Goal: Information Seeking & Learning: Learn about a topic

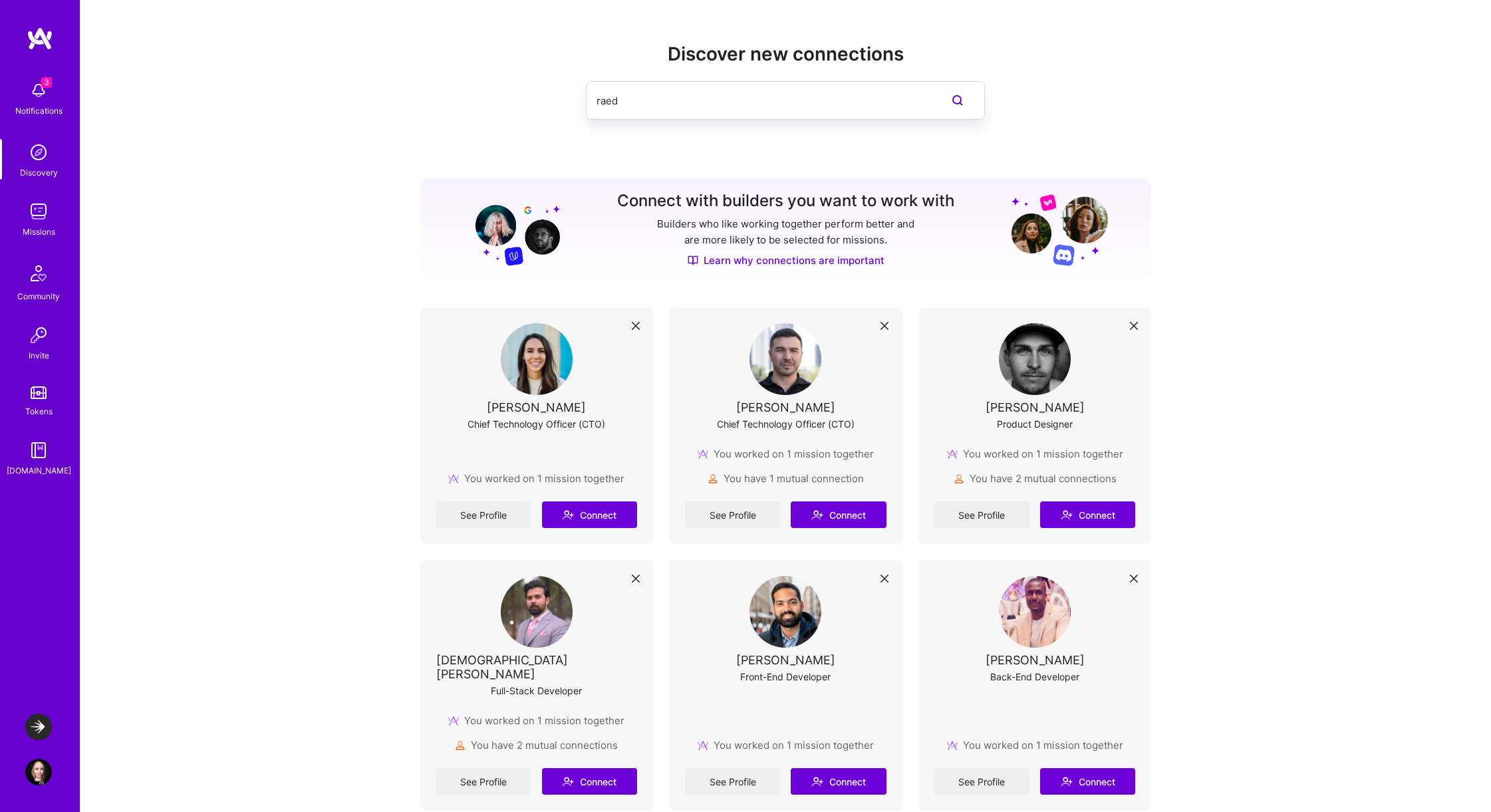
click at [37, 239] on div "3 Notifications Discovery Missions Community Invite Tokens [DOMAIN_NAME]" at bounding box center [40, 276] width 80 height 403
click at [38, 222] on img at bounding box center [39, 212] width 27 height 27
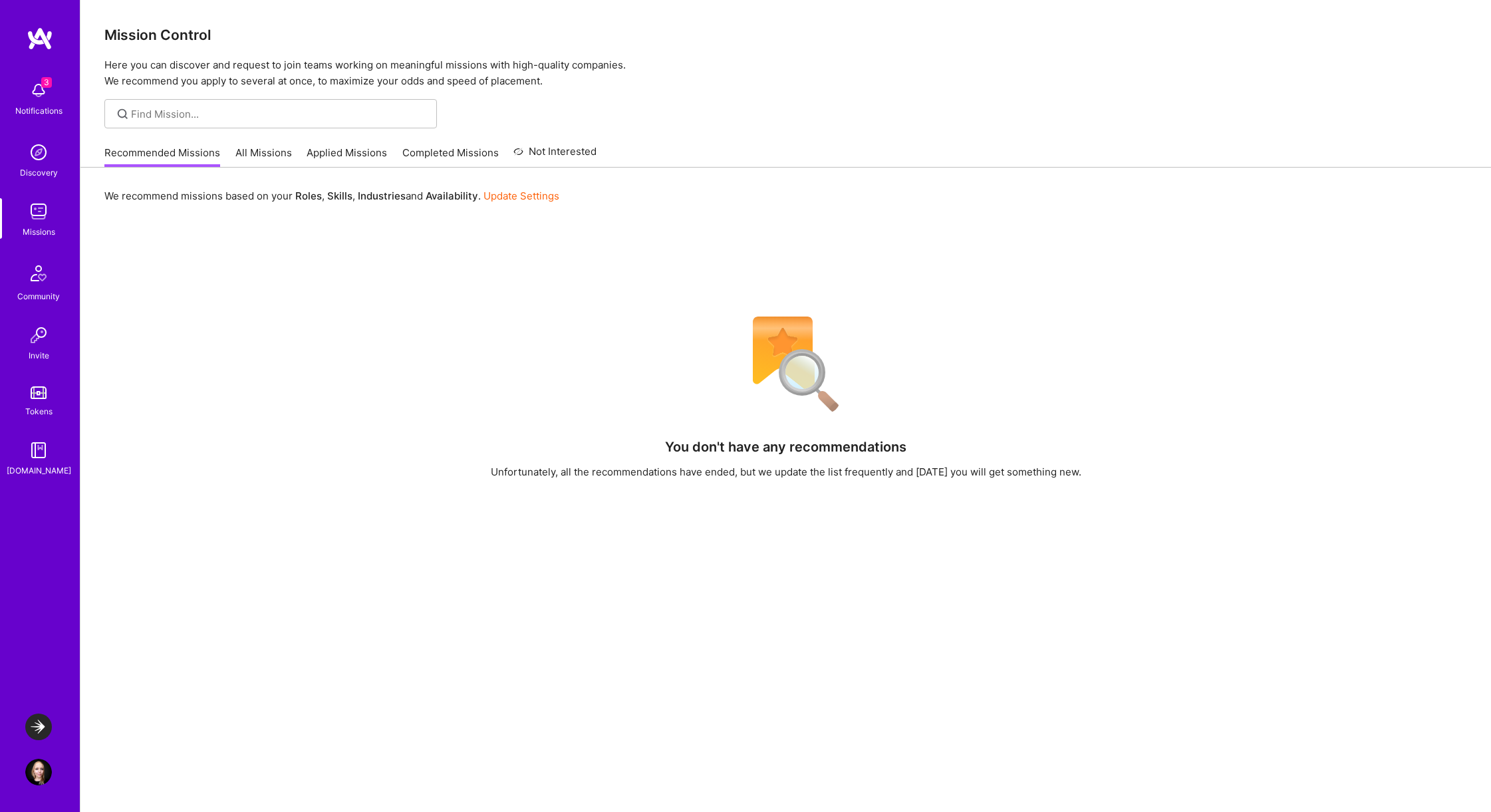
click at [264, 159] on link "All Missions" at bounding box center [263, 156] width 57 height 22
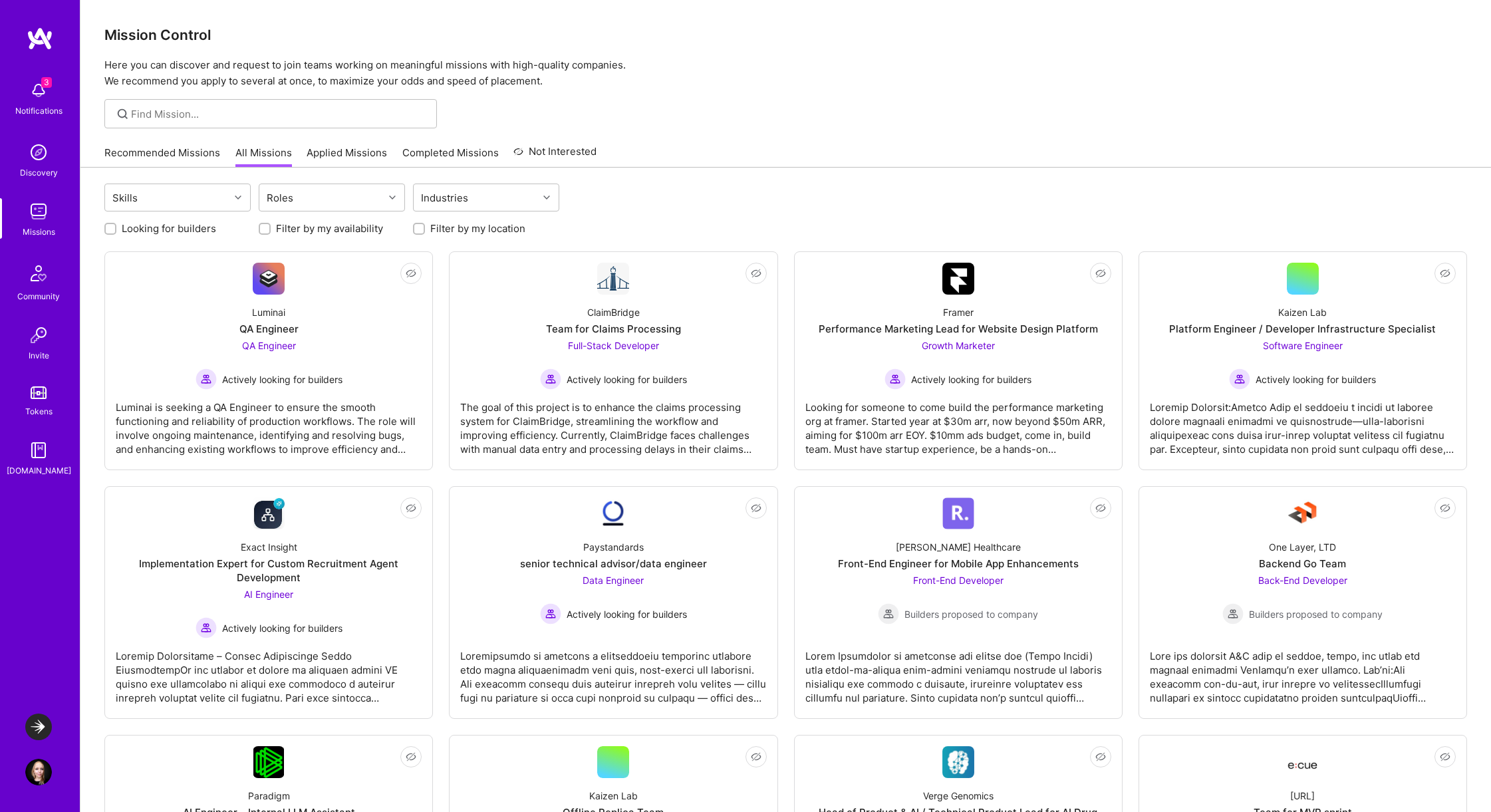
click at [183, 229] on label "Looking for builders" at bounding box center [169, 229] width 94 height 14
click at [117, 229] on input "Looking for builders" at bounding box center [111, 229] width 9 height 9
checkbox input "true"
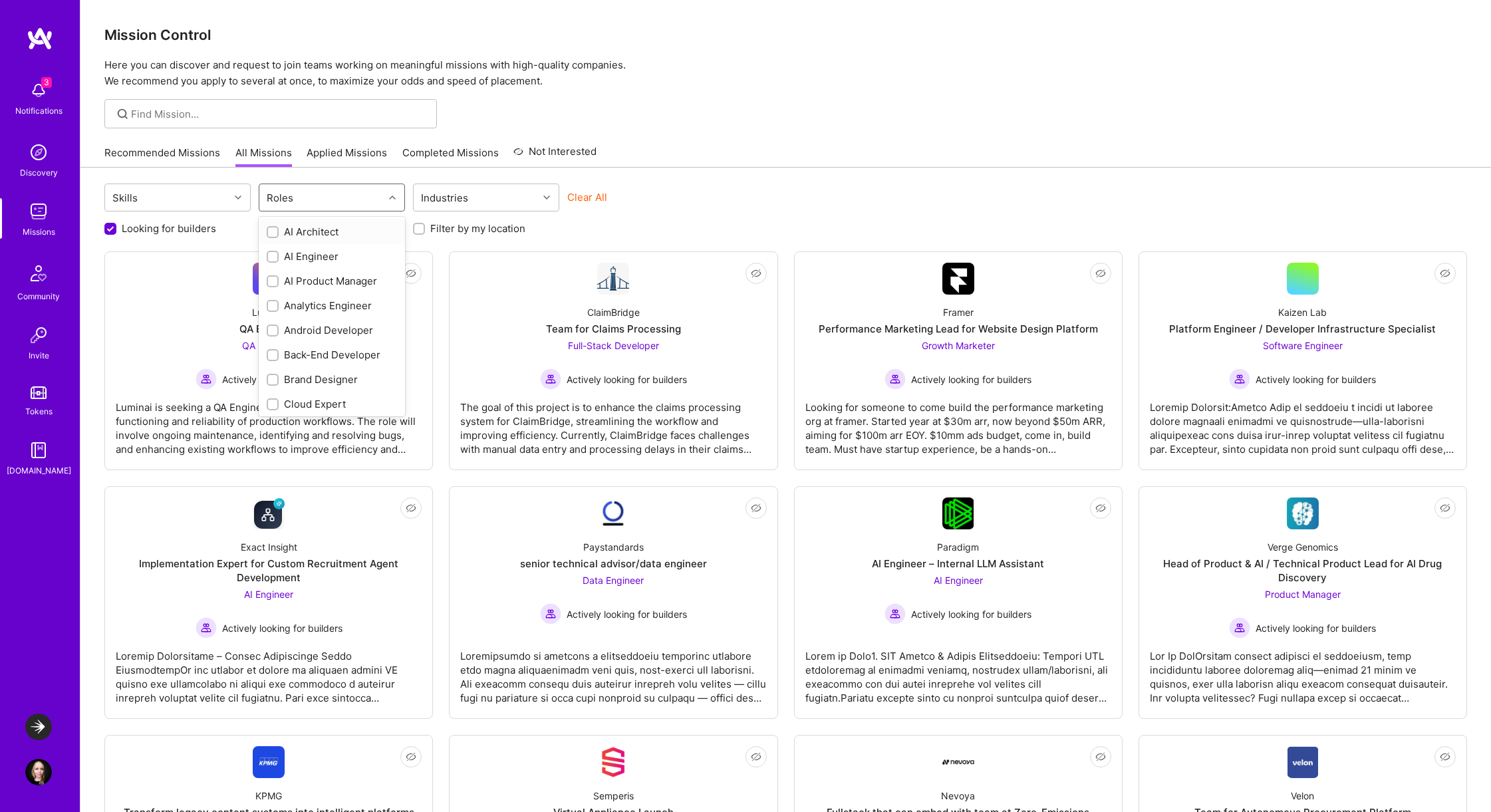
click at [323, 199] on div "Roles" at bounding box center [322, 198] width 124 height 27
click at [328, 400] on div "UX Expert" at bounding box center [331, 402] width 130 height 14
checkbox input "true"
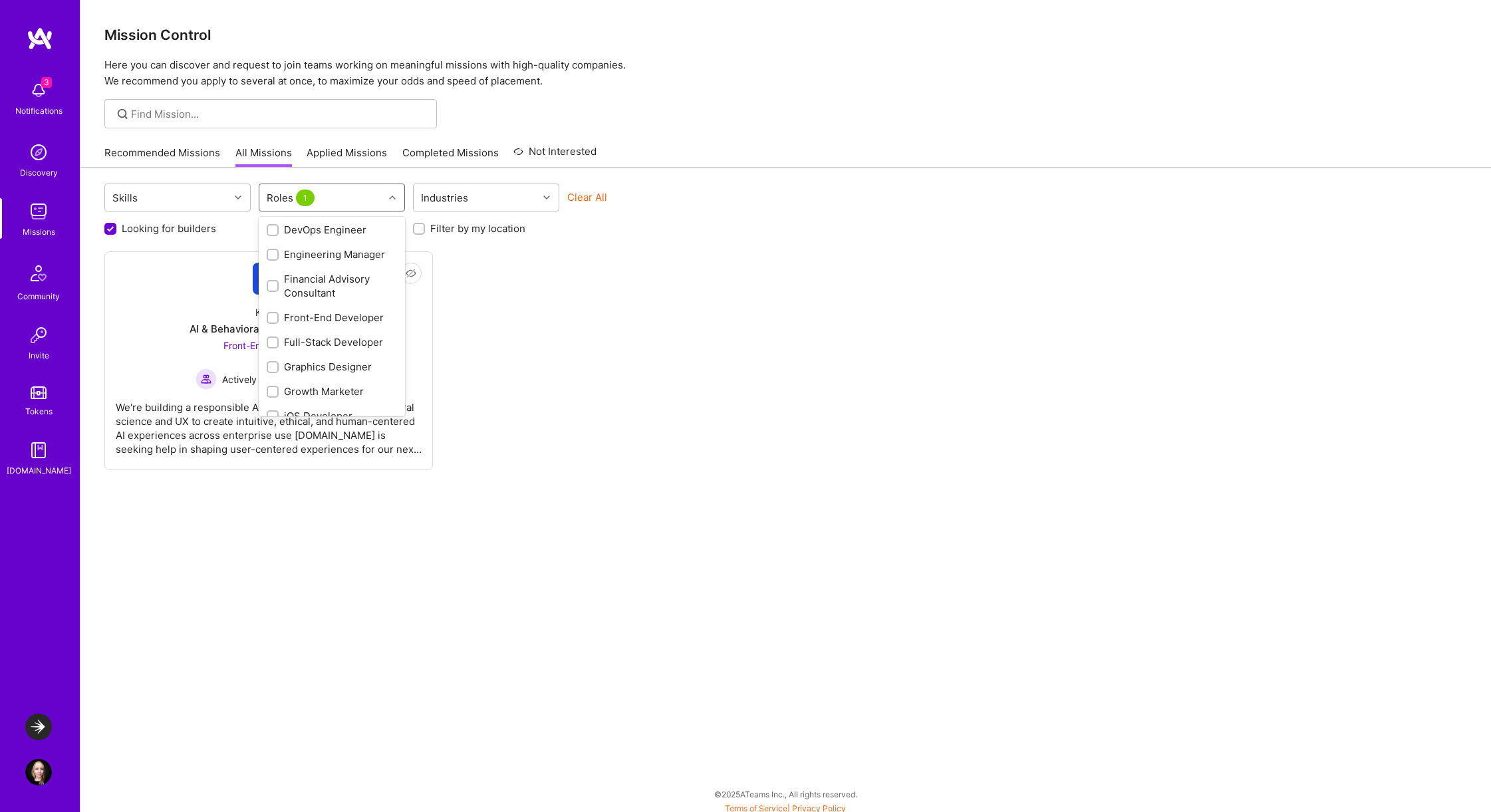
scroll to position [296, 0]
click at [340, 319] on div "Front-End Developer" at bounding box center [331, 319] width 130 height 14
checkbox input "true"
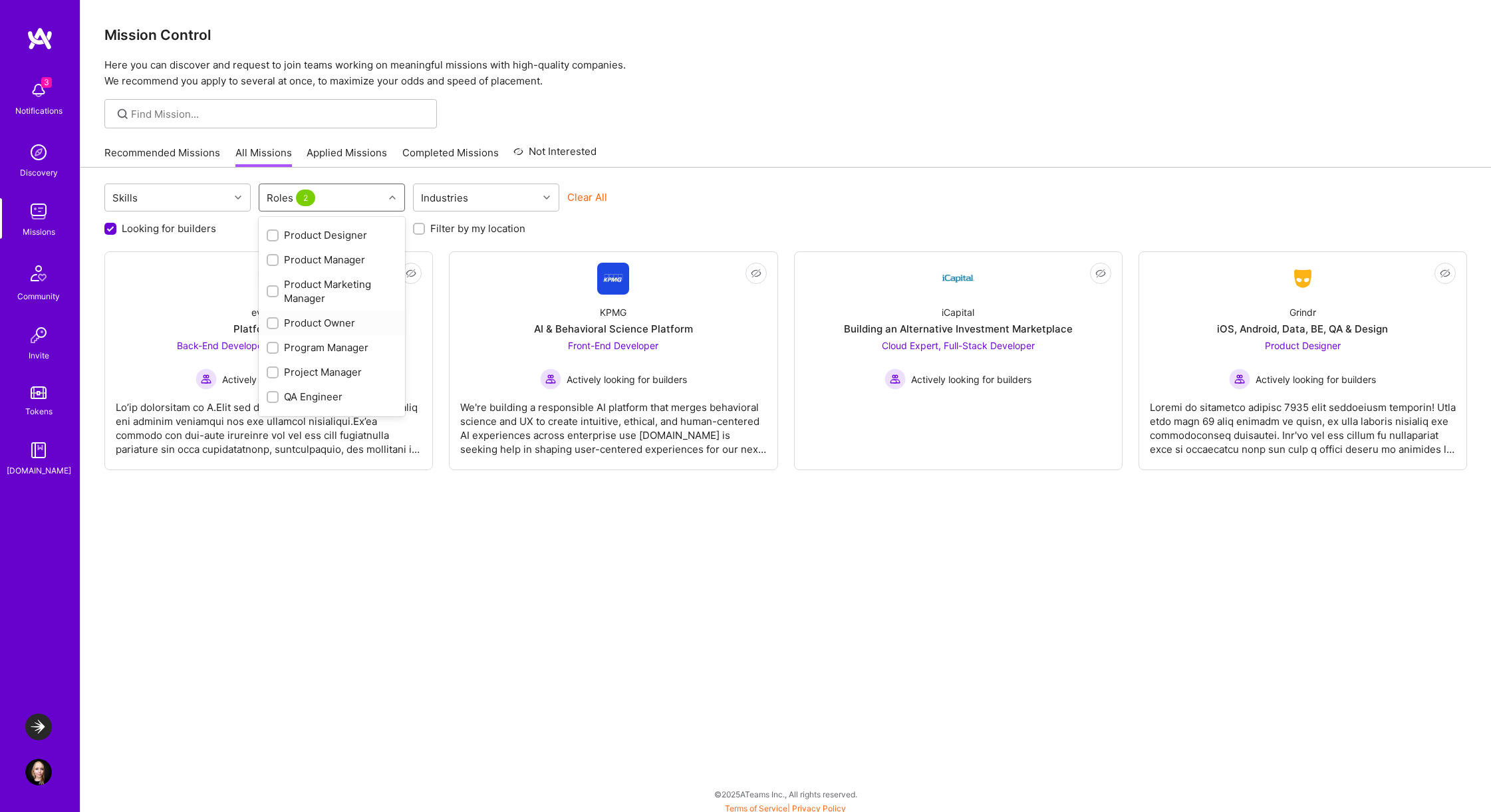
scroll to position [783, 0]
click at [325, 534] on div "Skills Roles 2 Industries Clear All Looking for builders Filter by my availabil…" at bounding box center [786, 492] width 1411 height 649
click at [449, 230] on label "Filter by my location" at bounding box center [478, 229] width 95 height 14
click at [425, 230] on input "Filter by my location" at bounding box center [420, 229] width 9 height 9
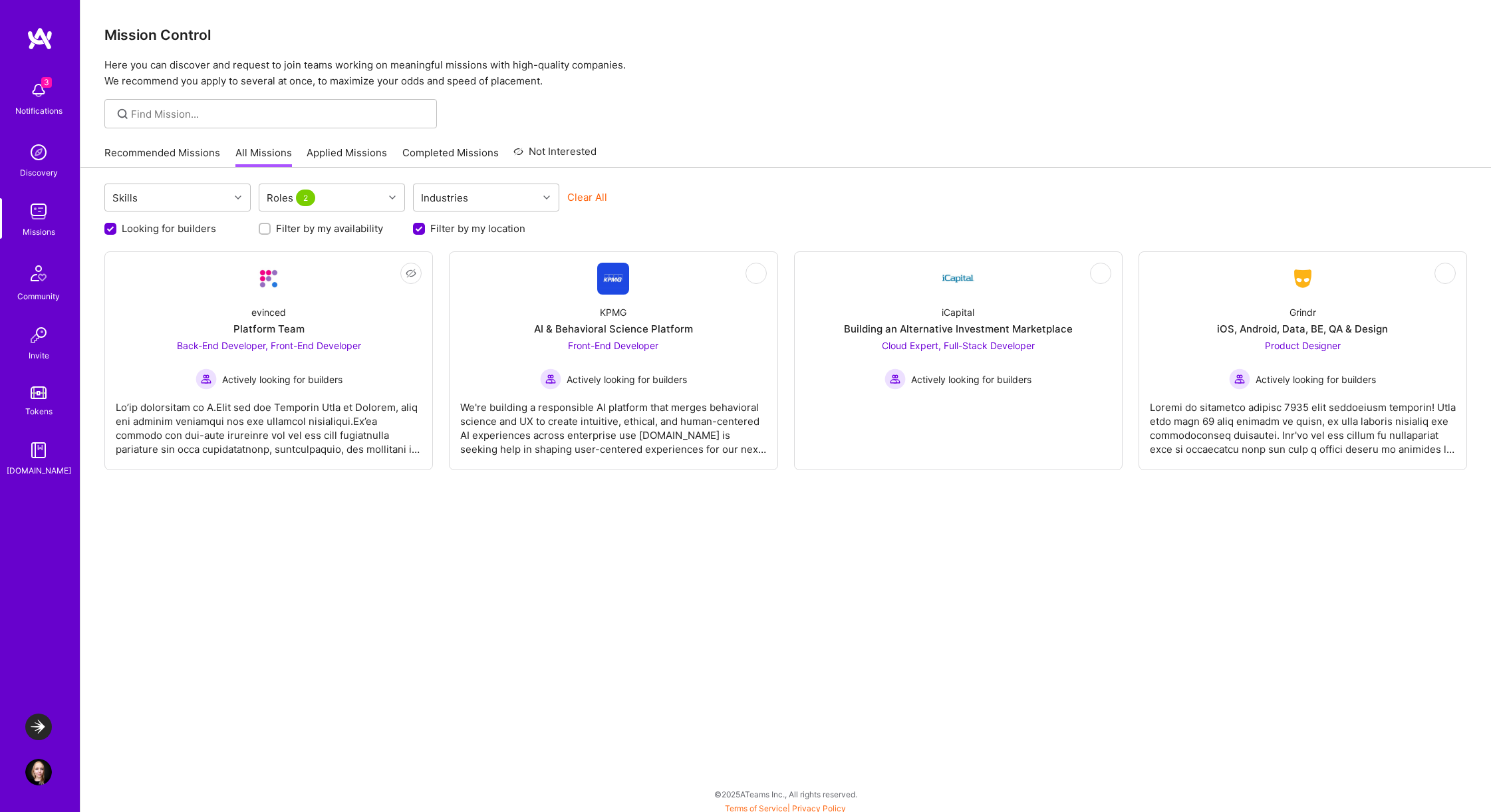
scroll to position [0, 0]
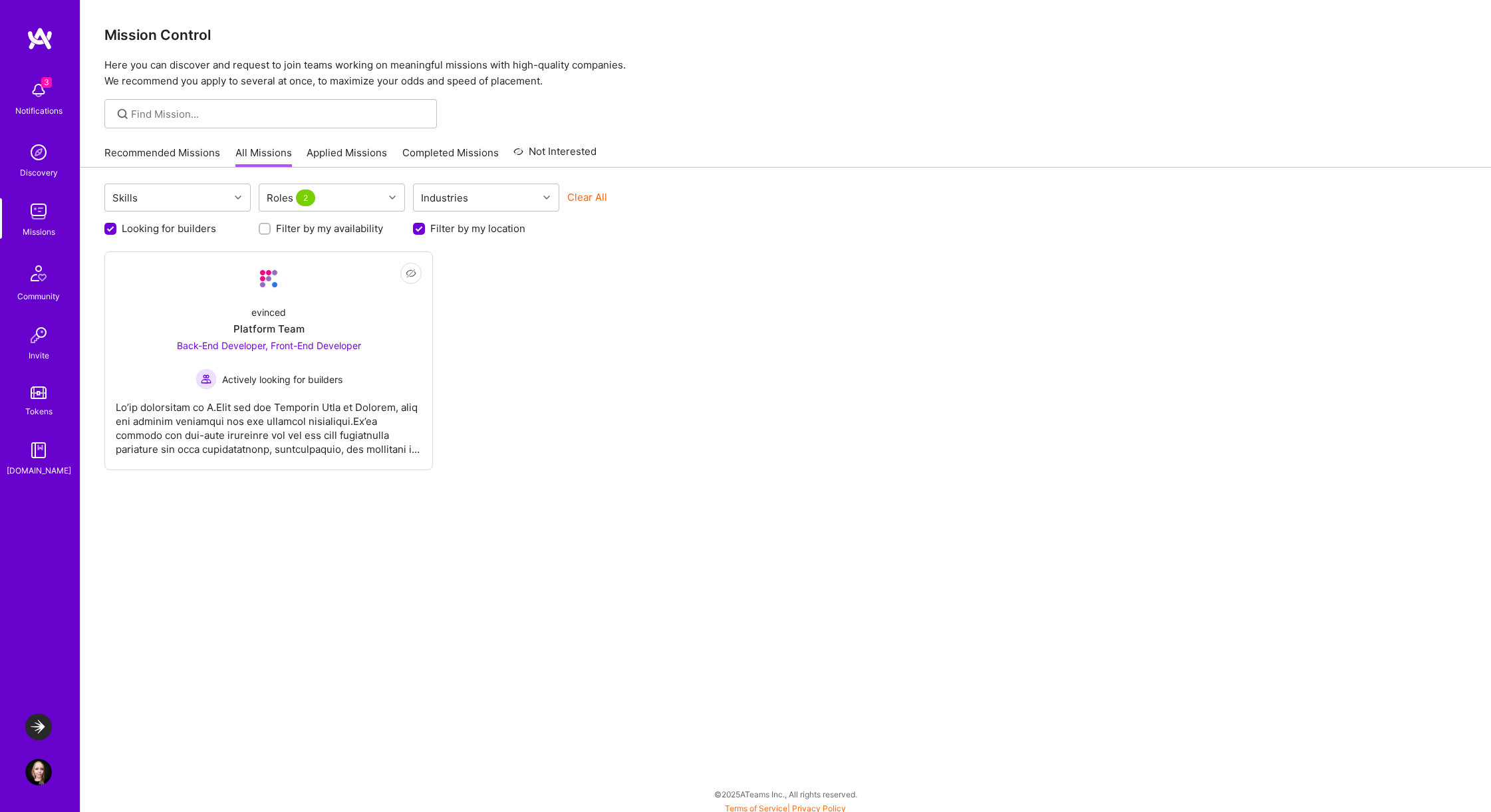
click at [449, 230] on label "Filter by my location" at bounding box center [478, 229] width 95 height 14
click at [427, 230] on input "Filter by my location" at bounding box center [419, 229] width 12 height 12
checkbox input "false"
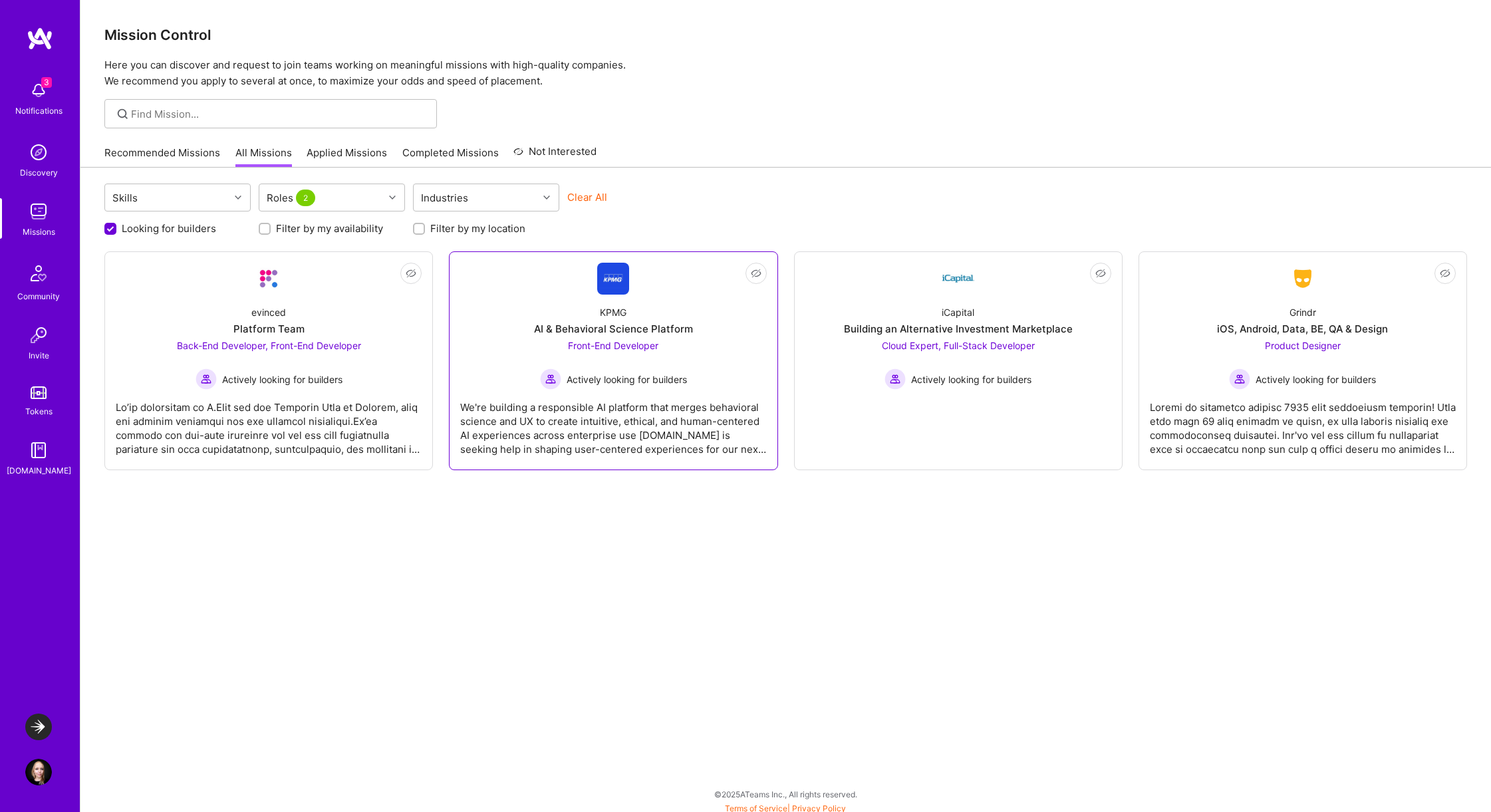
click at [598, 446] on div "We're building a responsible AI platform that merges behavioral science and UX …" at bounding box center [613, 423] width 306 height 66
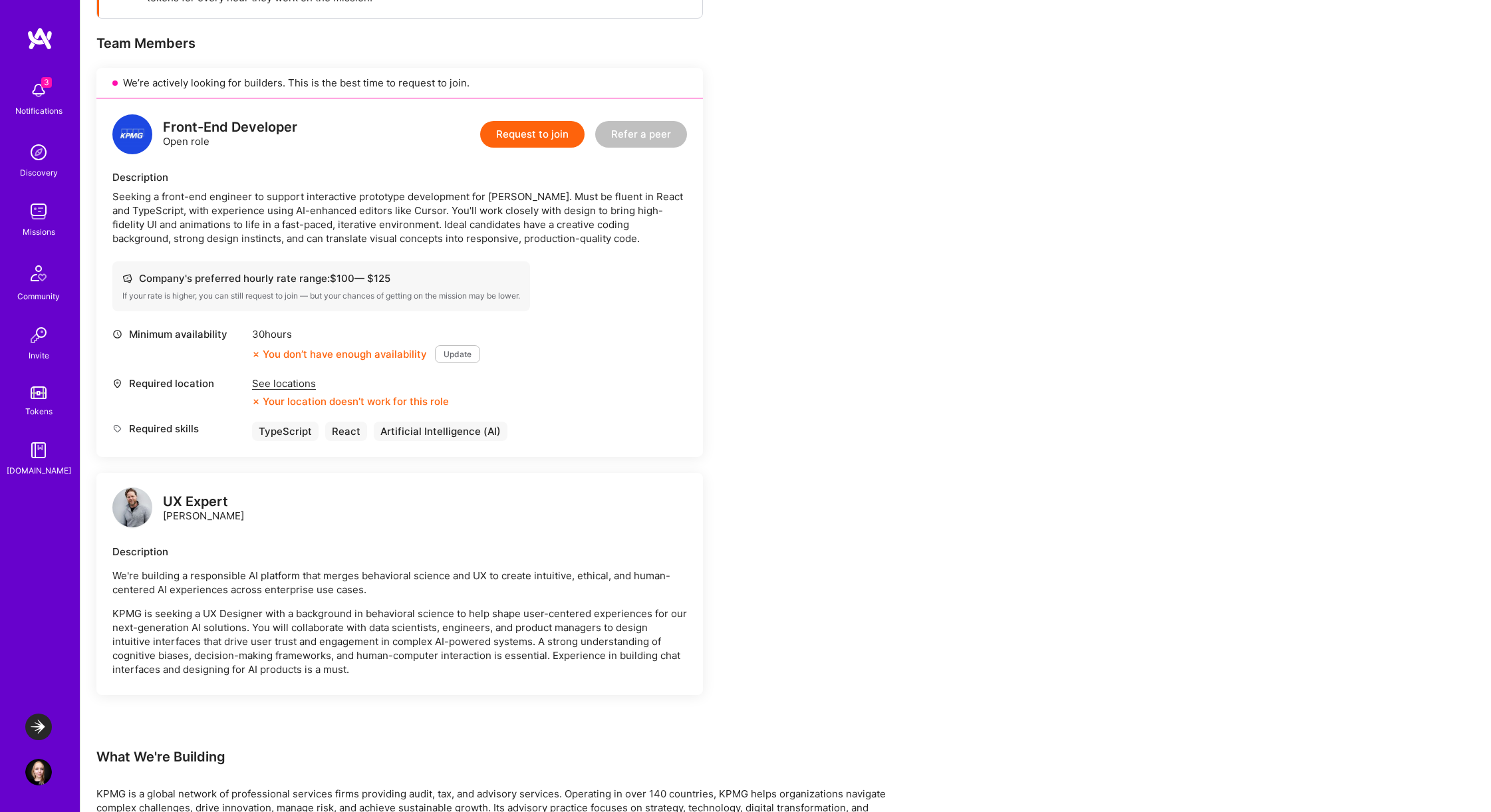
scroll to position [246, 0]
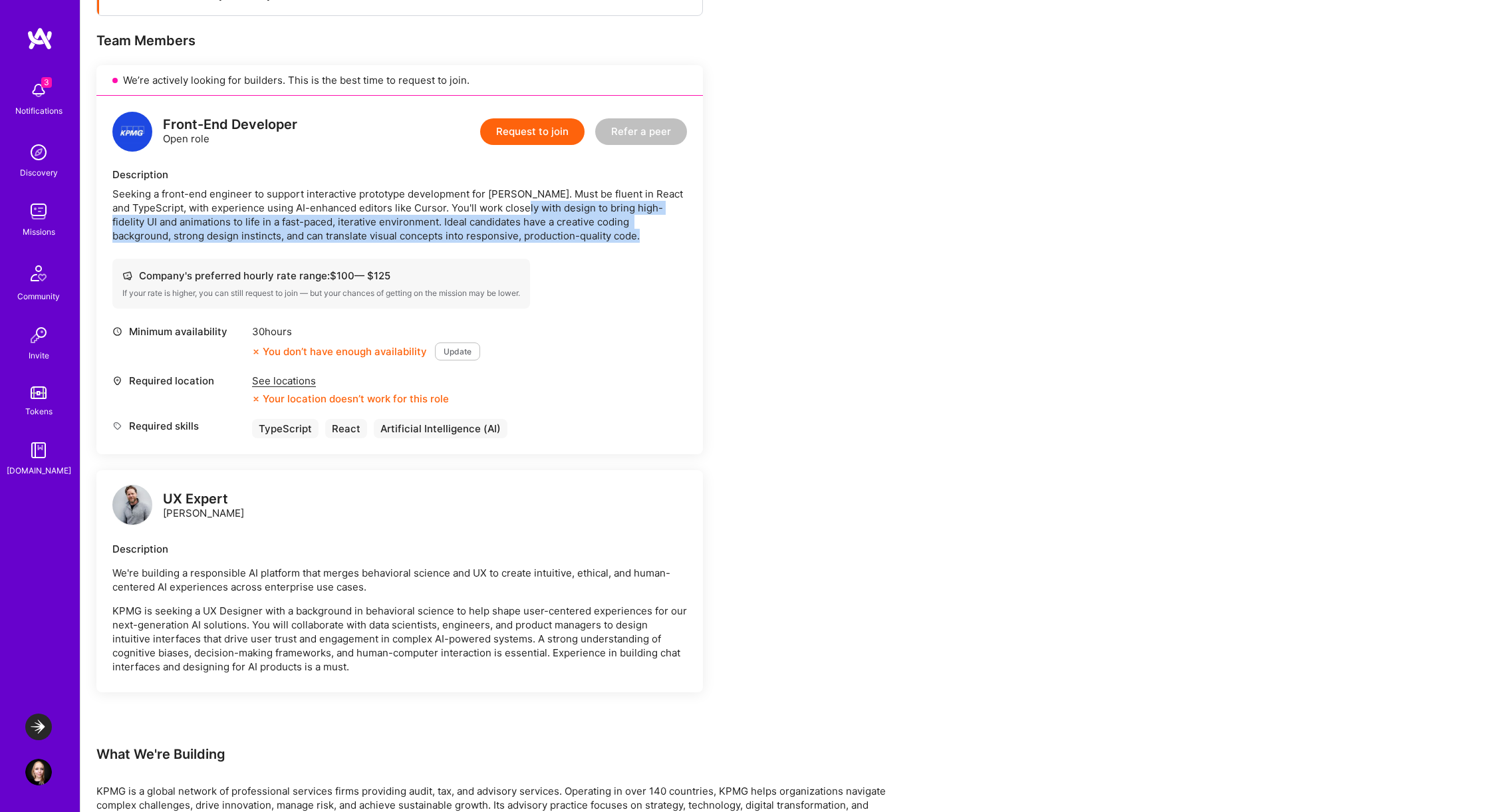
drag, startPoint x: 539, startPoint y: 208, endPoint x: 593, endPoint y: 249, distance: 67.8
click at [593, 249] on div "Front-End Developer Open role Request to join Refer a peer Description Seeking …" at bounding box center [399, 275] width 606 height 358
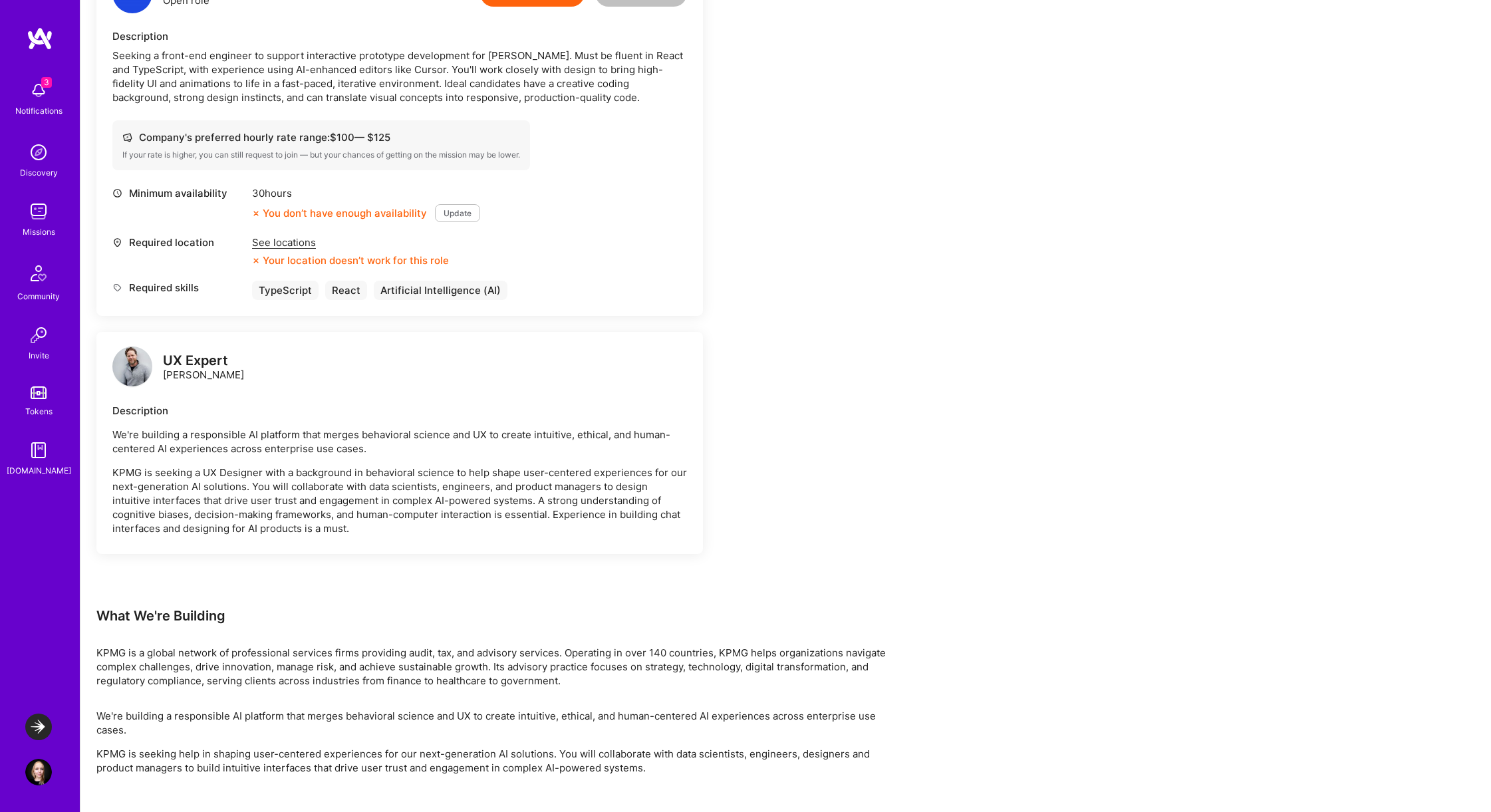
scroll to position [393, 0]
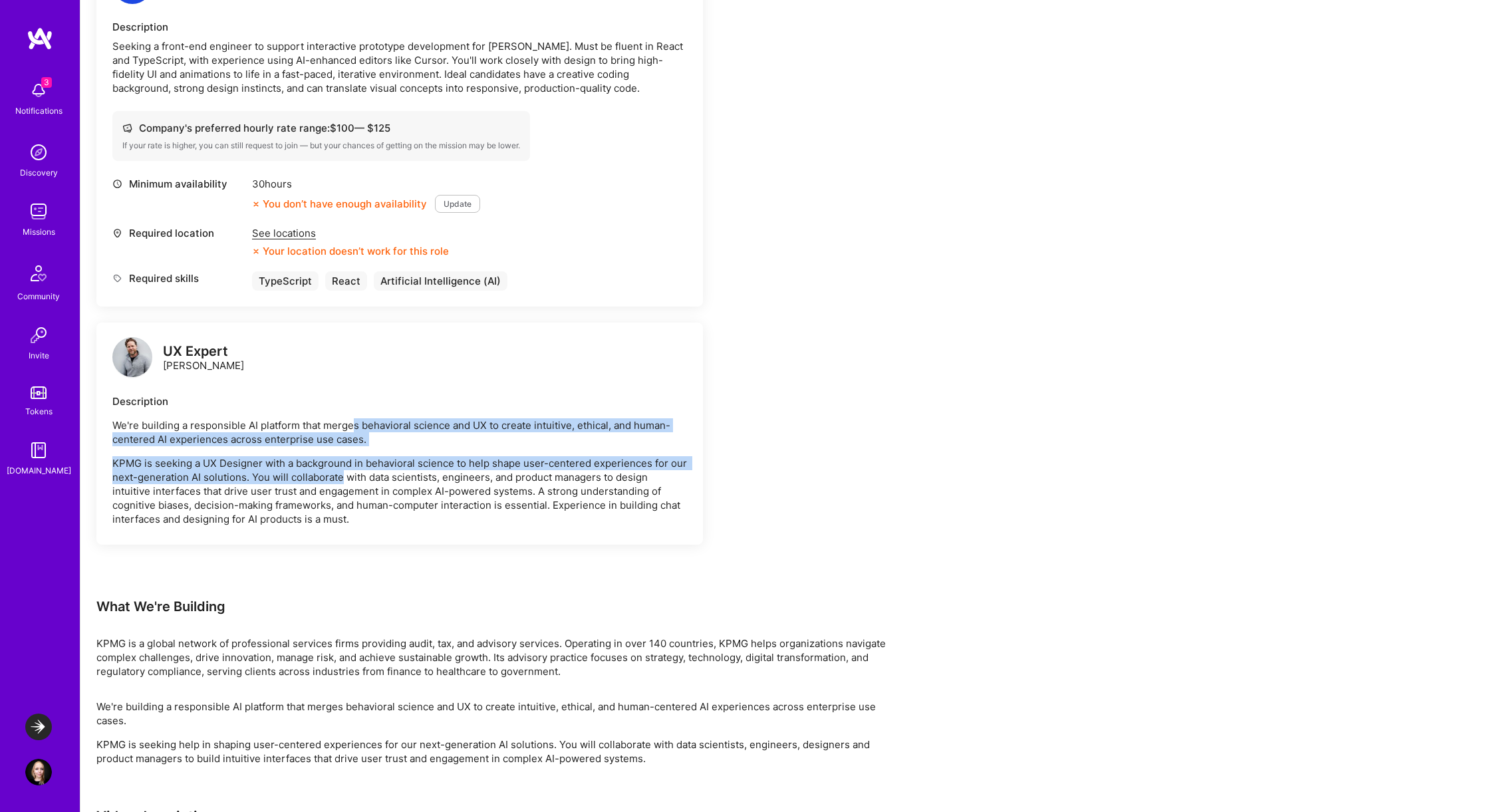
drag, startPoint x: 355, startPoint y: 425, endPoint x: 340, endPoint y: 484, distance: 60.9
click at [340, 484] on div "We're building a responsible AI platform that merges behavioral science and UX …" at bounding box center [400, 472] width 575 height 108
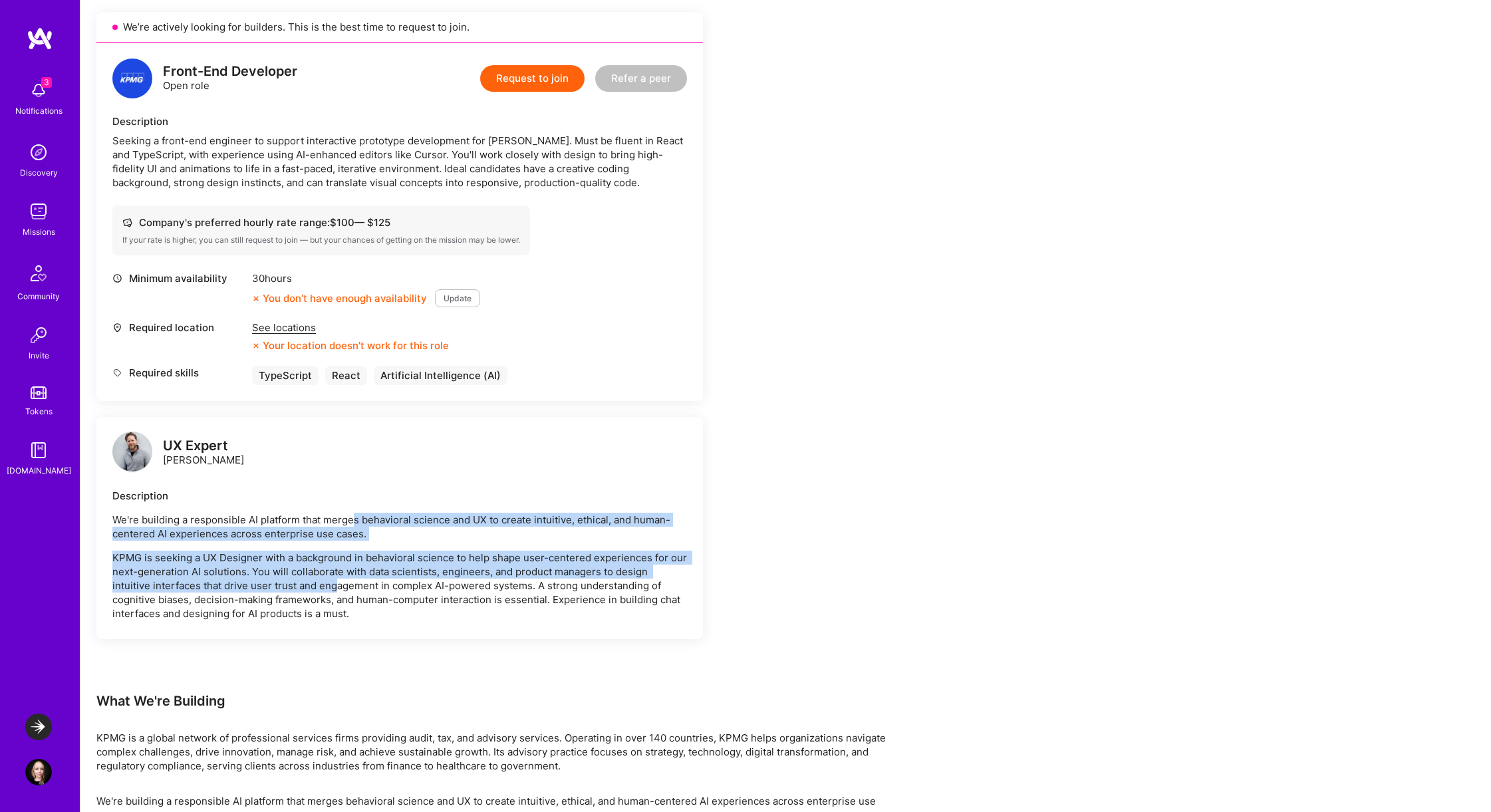
scroll to position [270, 0]
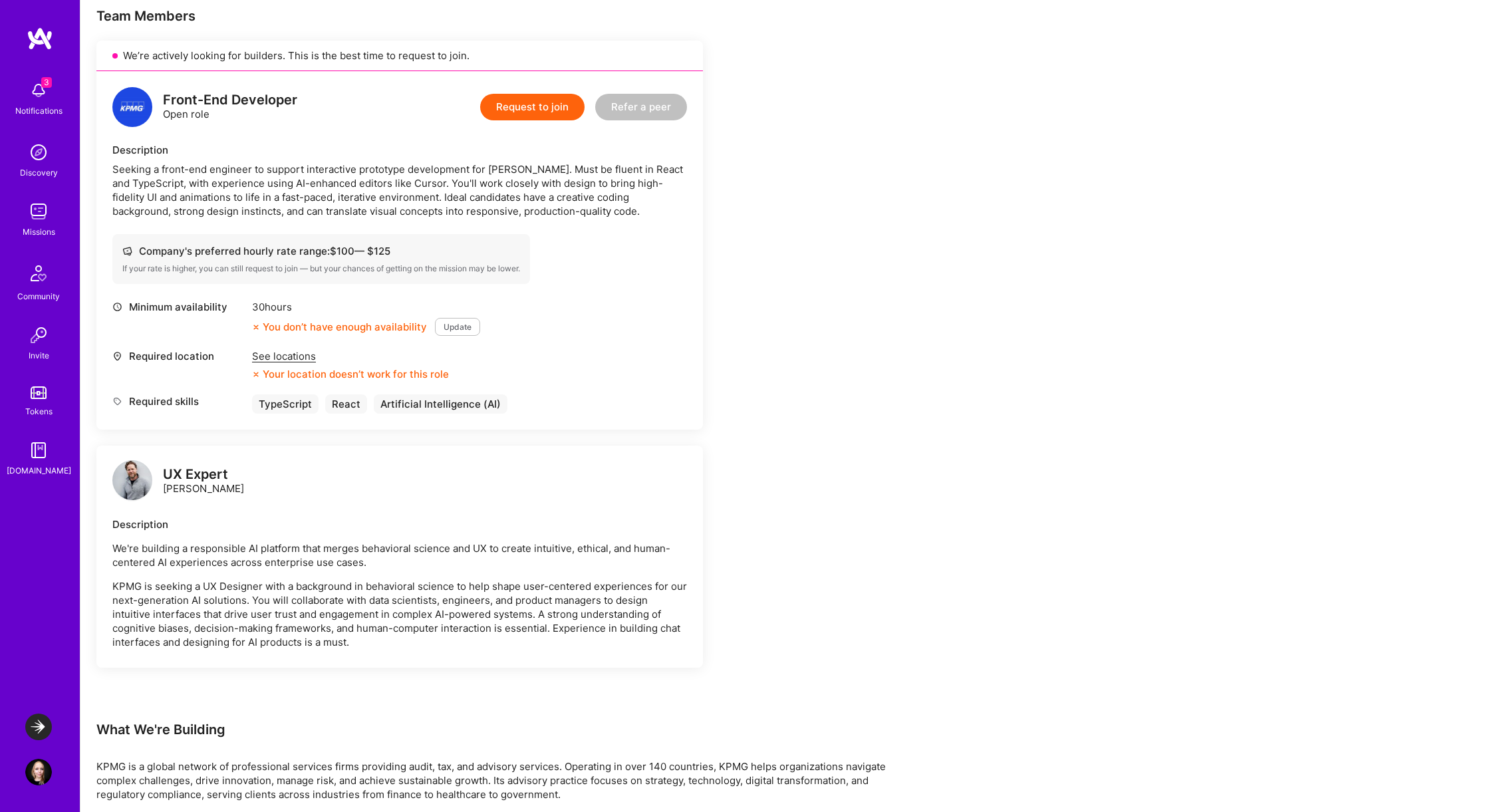
click at [290, 360] on div "See locations" at bounding box center [350, 357] width 197 height 14
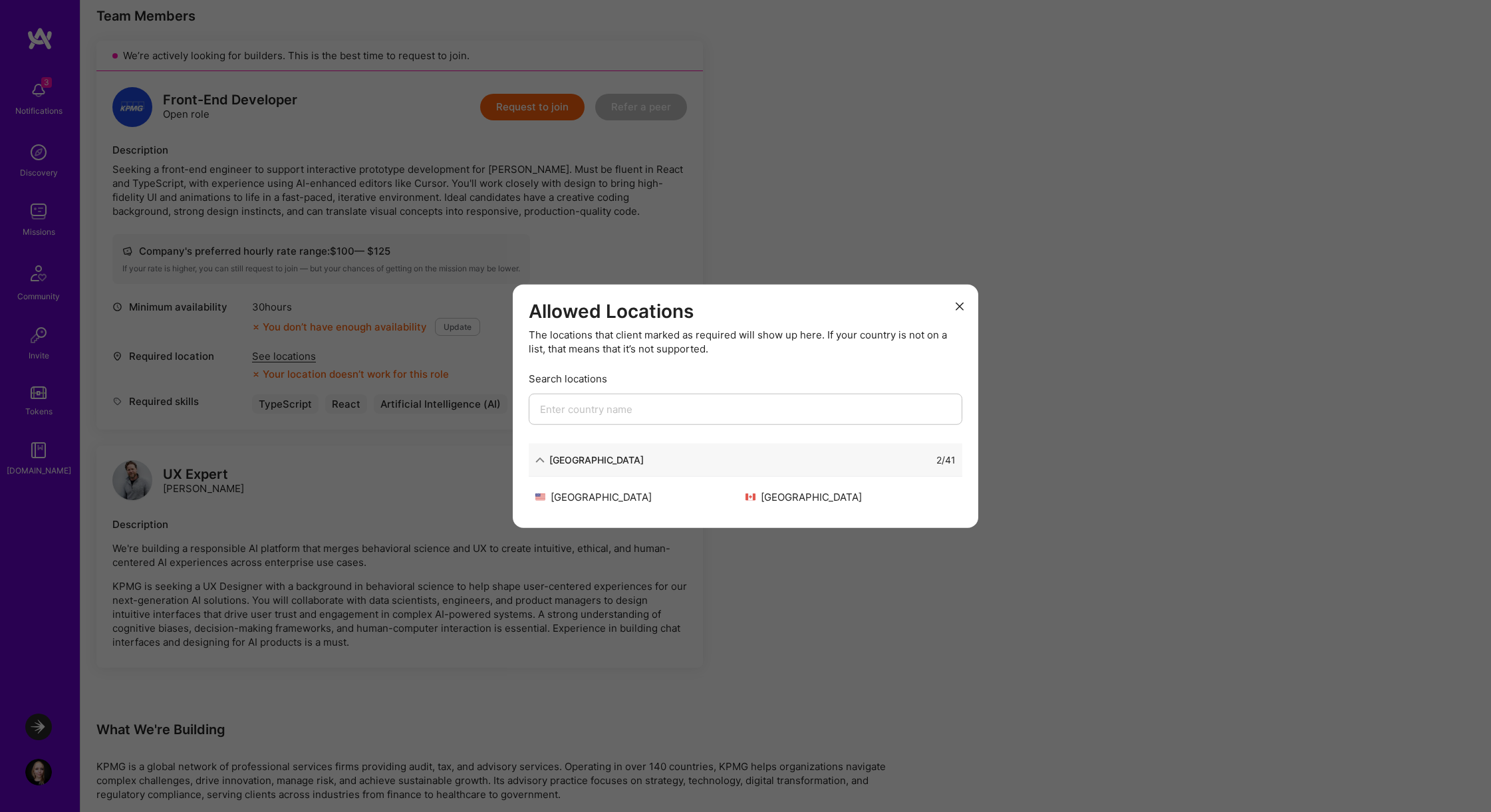
click at [702, 404] on input "modal" at bounding box center [746, 409] width 434 height 31
click at [958, 309] on icon "modal" at bounding box center [959, 306] width 8 height 8
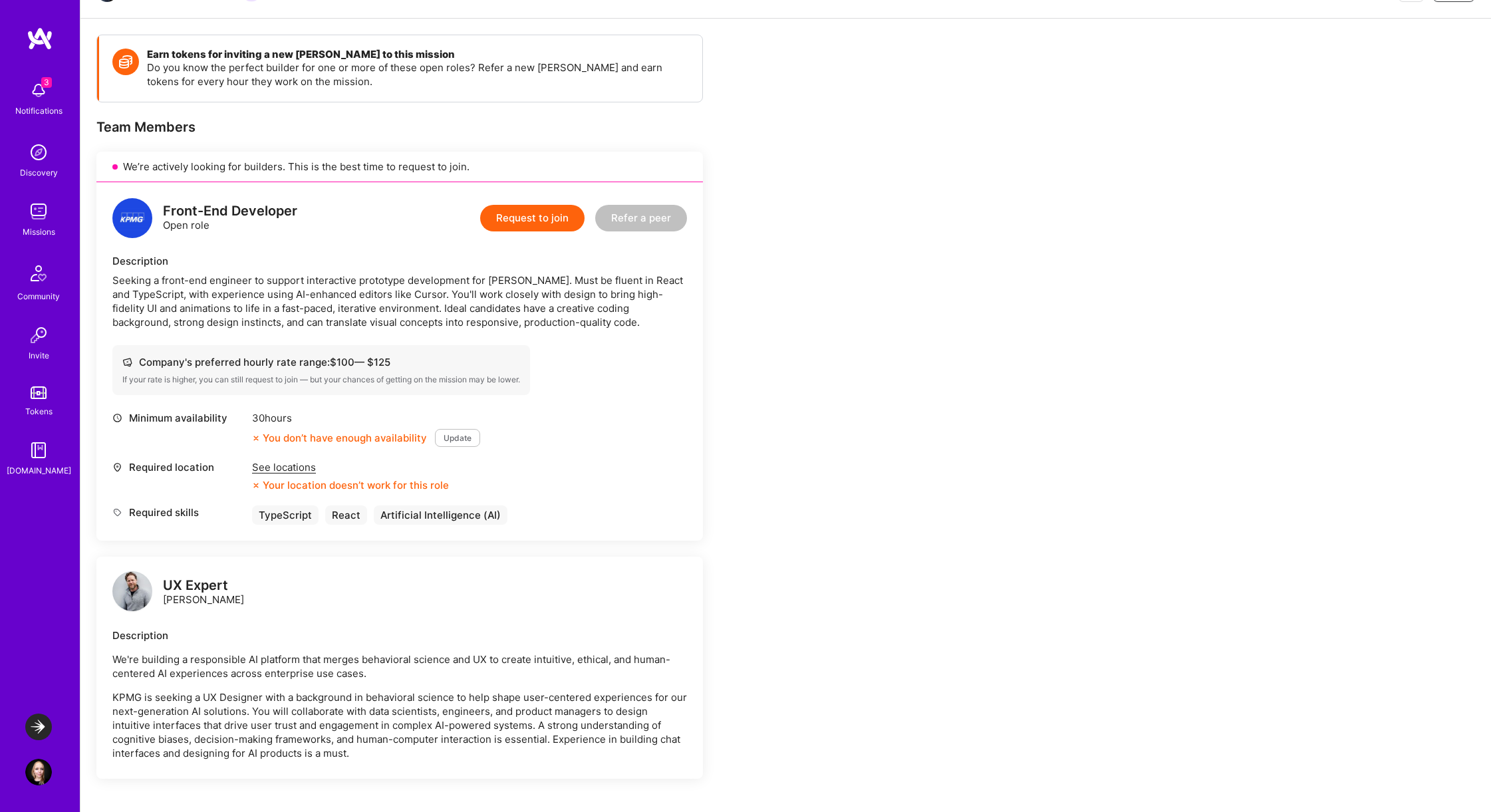
scroll to position [0, 0]
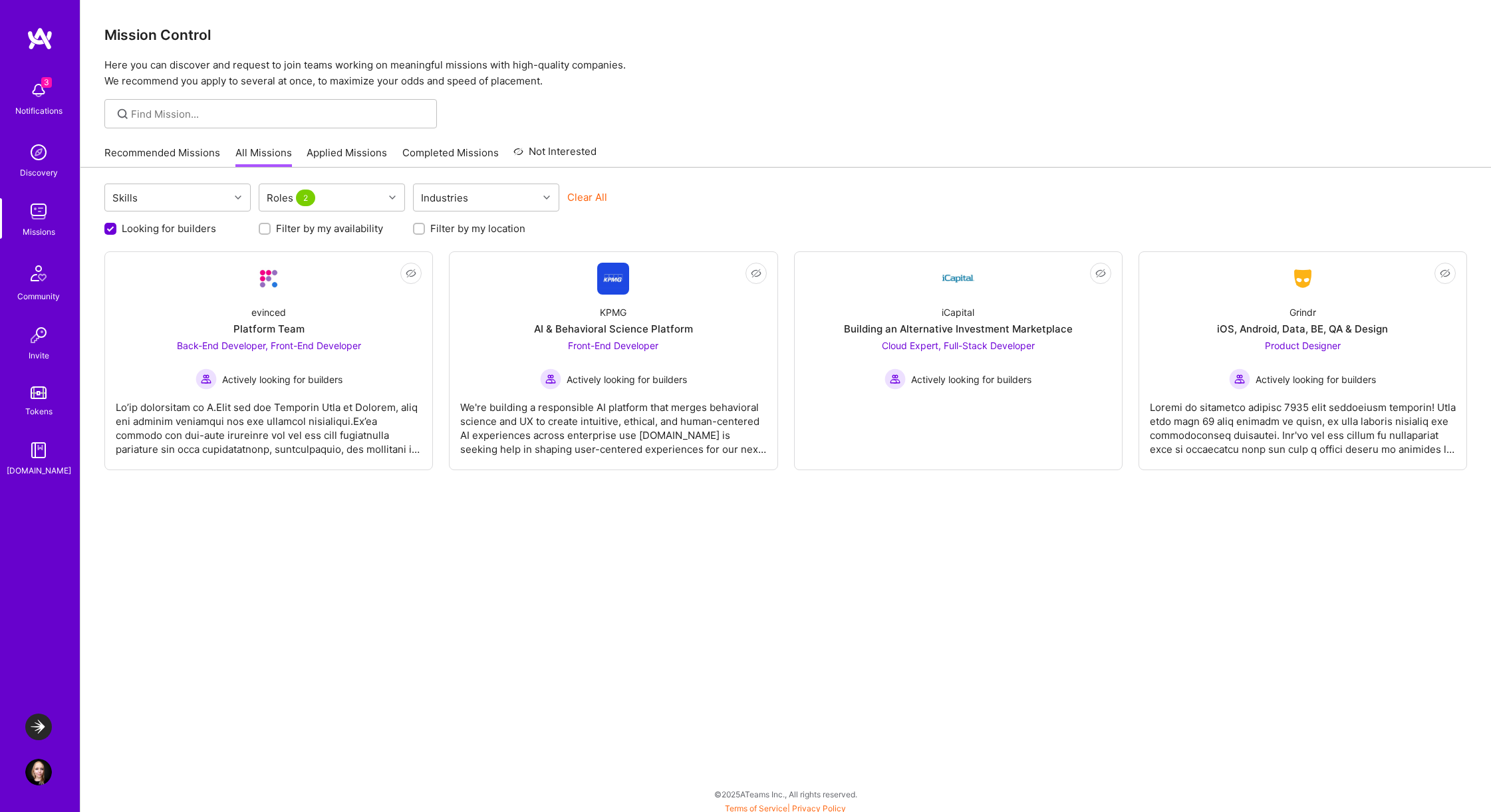
click at [349, 150] on link "Applied Missions" at bounding box center [347, 156] width 81 height 22
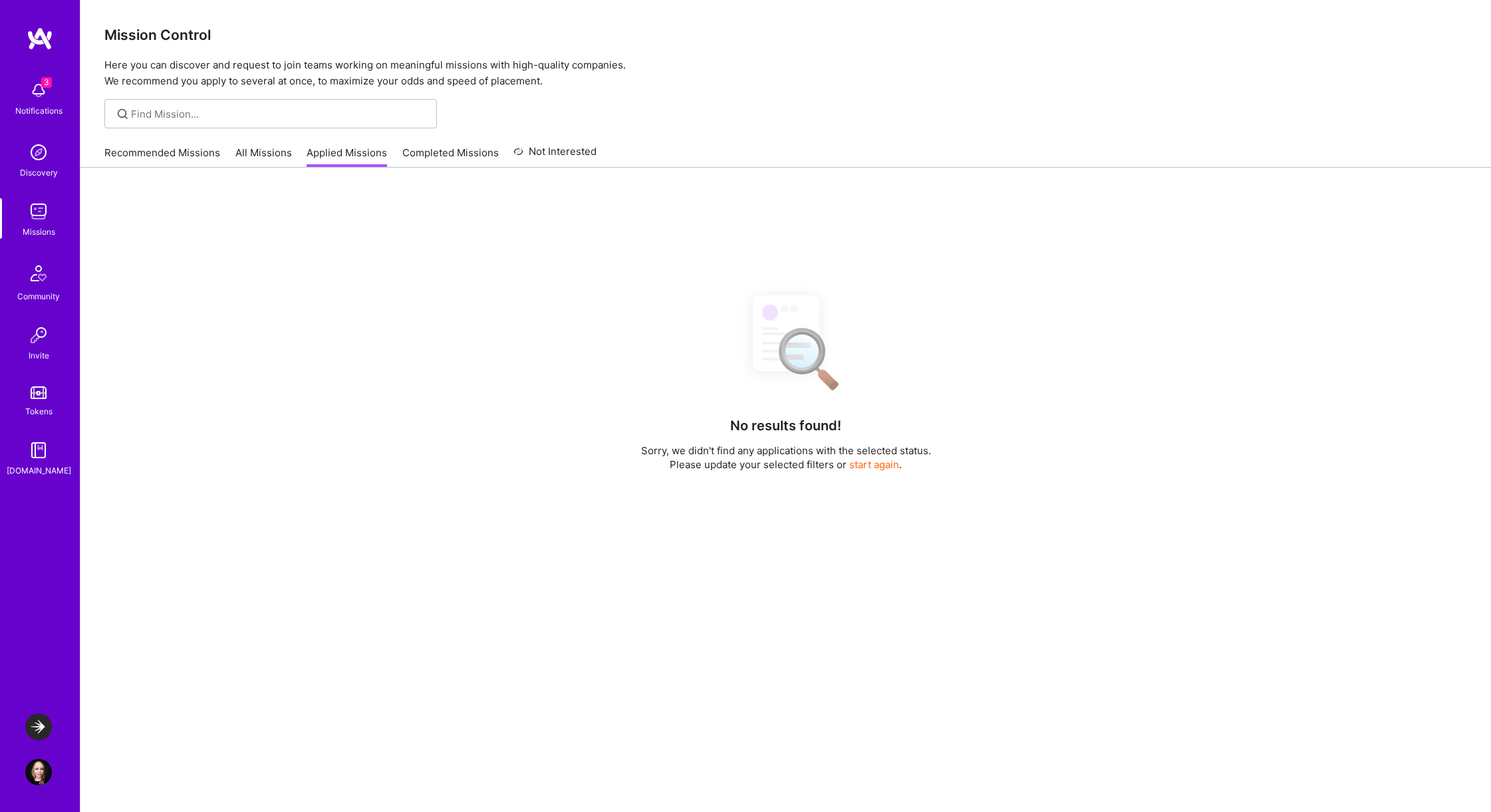
click at [442, 155] on link "Completed Missions" at bounding box center [450, 156] width 96 height 22
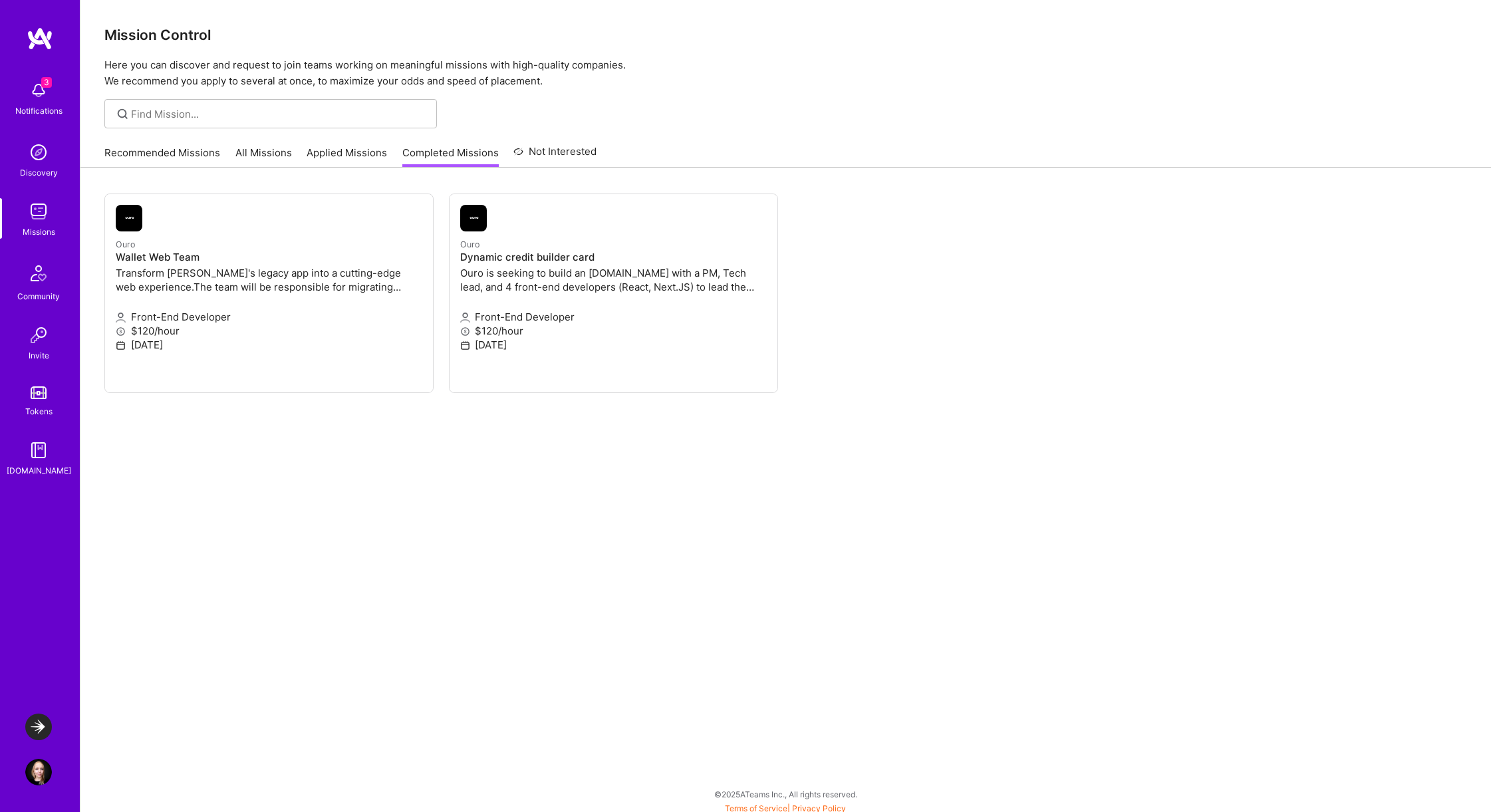
click at [544, 150] on link "Not Interested" at bounding box center [555, 155] width 84 height 24
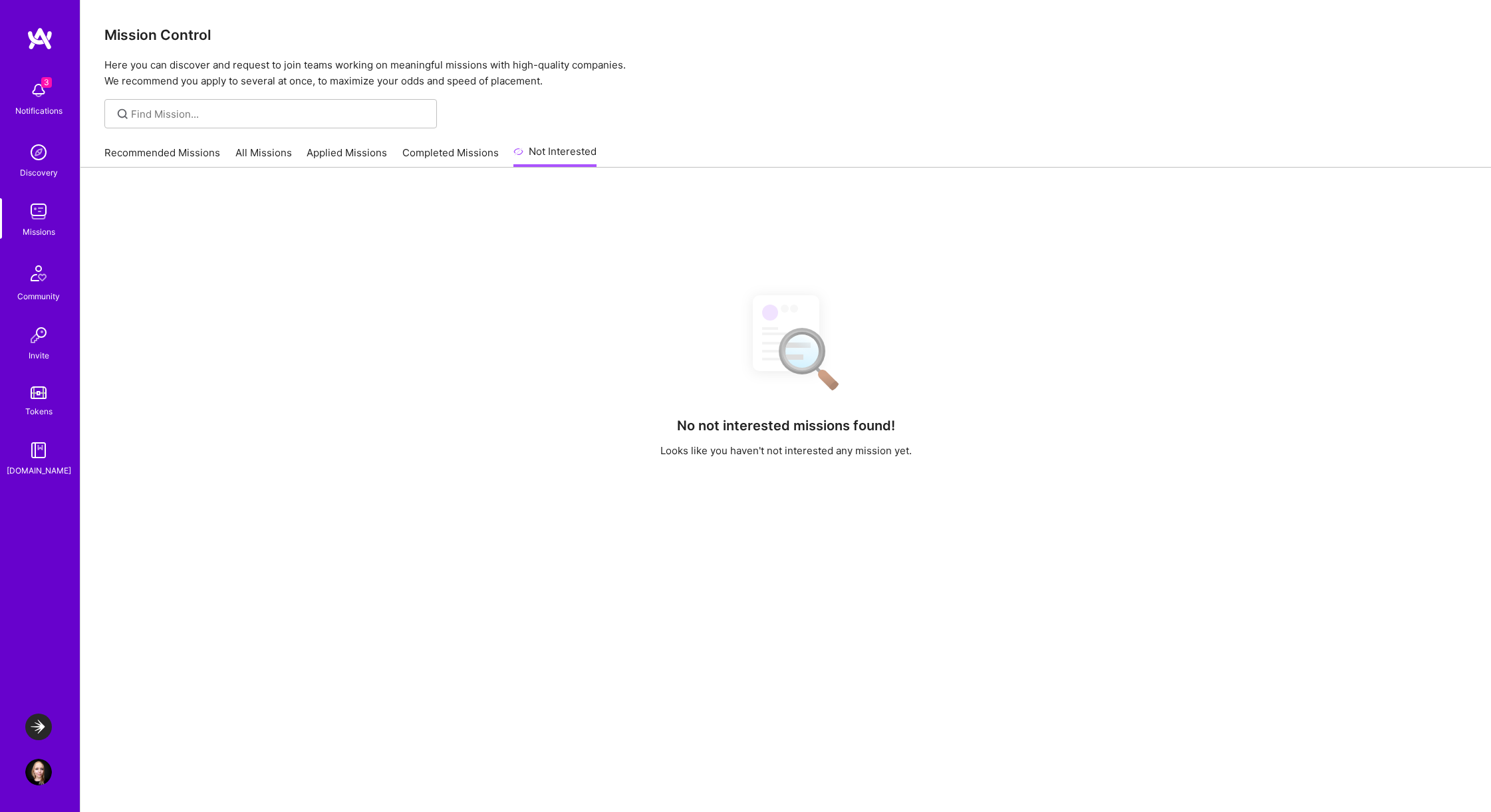
click at [446, 157] on link "Completed Missions" at bounding box center [450, 156] width 96 height 22
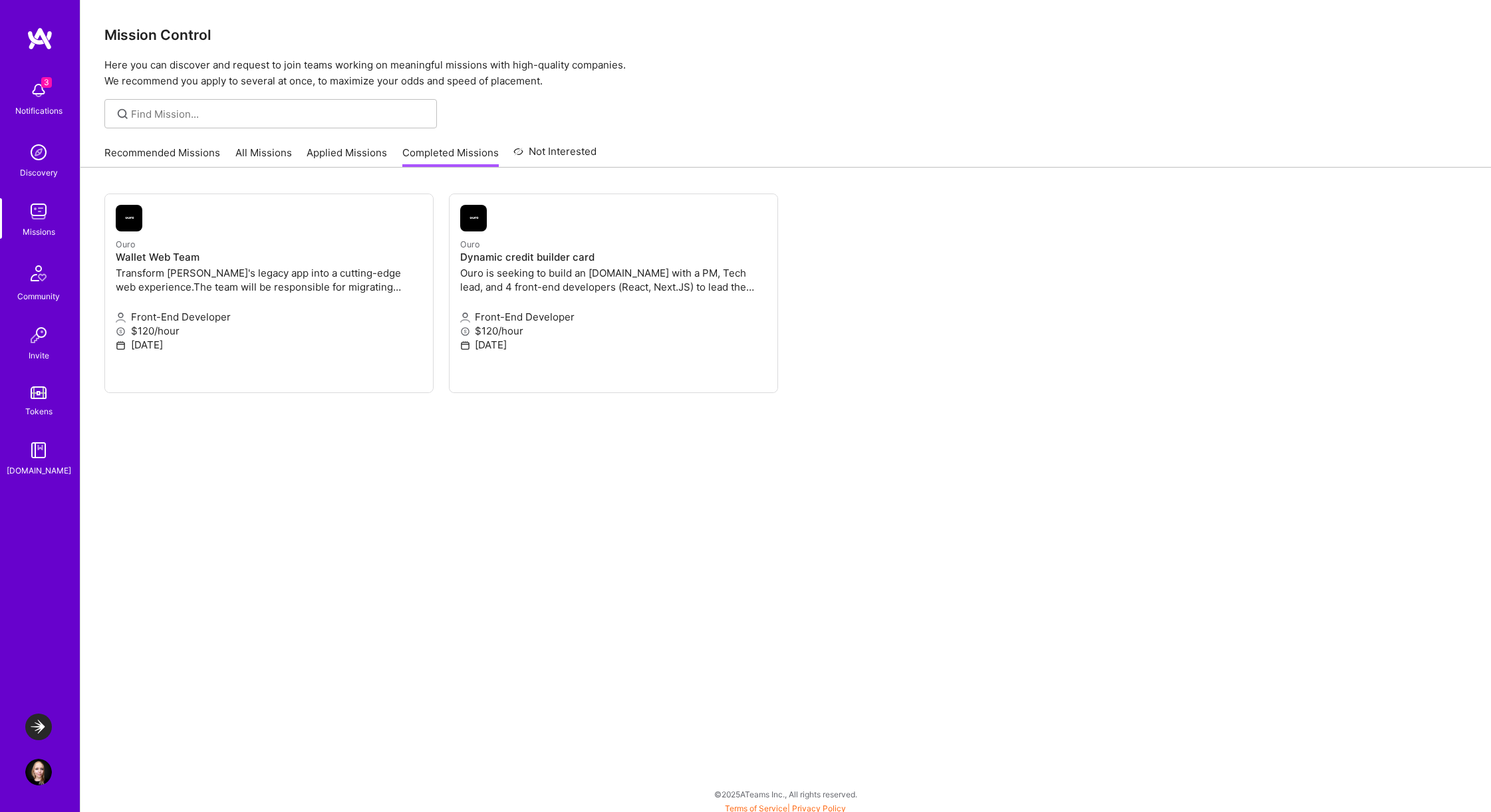
click at [355, 154] on link "Applied Missions" at bounding box center [347, 156] width 81 height 22
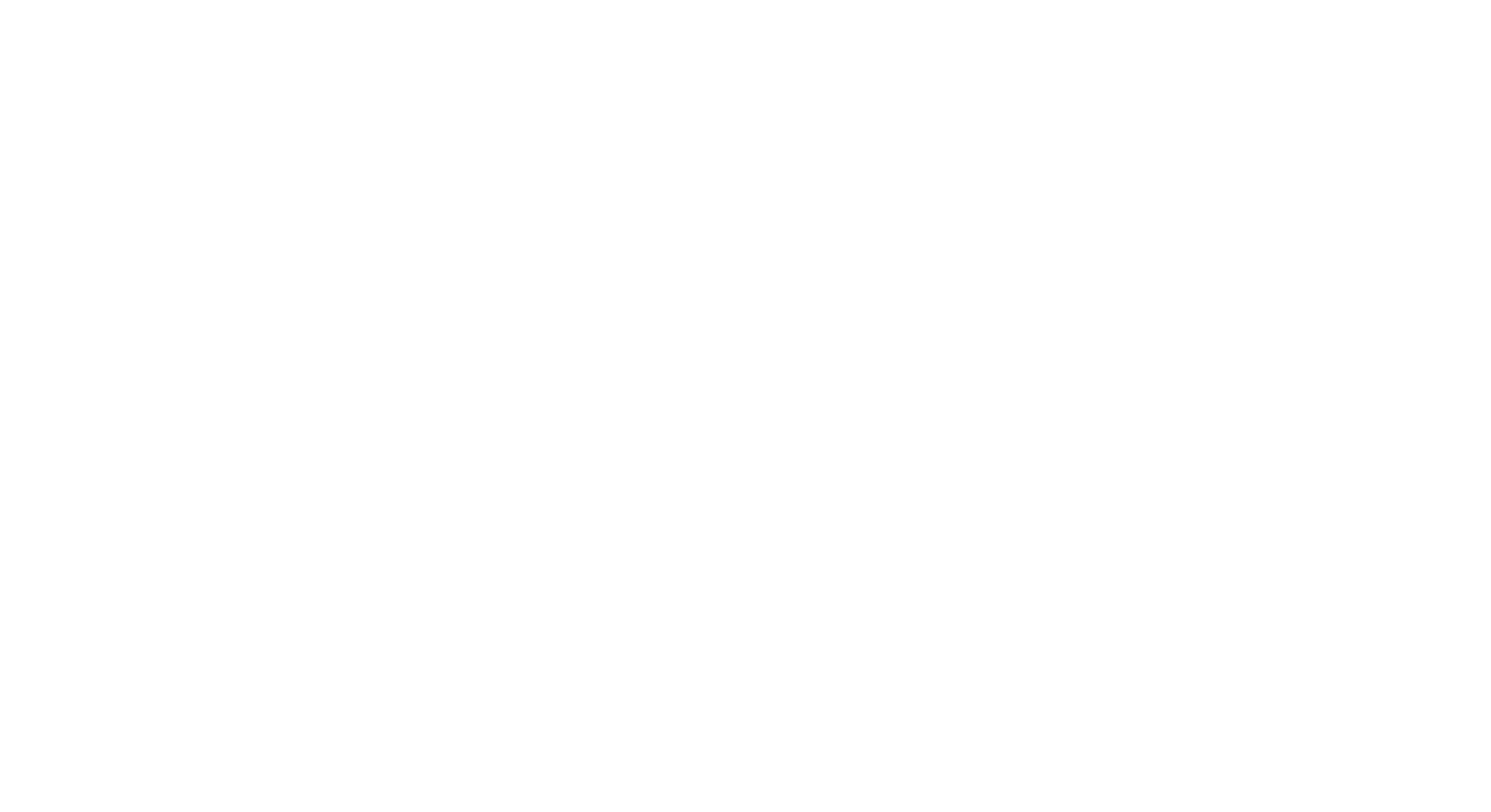
click at [0, 0] on ul "Not selected The company has decided to proceed with another candidate. +6 Laun…" at bounding box center [0, 0] width 0 height 0
drag, startPoint x: 214, startPoint y: 255, endPoint x: 328, endPoint y: 262, distance: 114.2
click at [0, 0] on ul "Not selected The company has decided to proceed with another candidate. +6 Laun…" at bounding box center [0, 0] width 0 height 0
drag, startPoint x: 245, startPoint y: 340, endPoint x: 313, endPoint y: 379, distance: 78.4
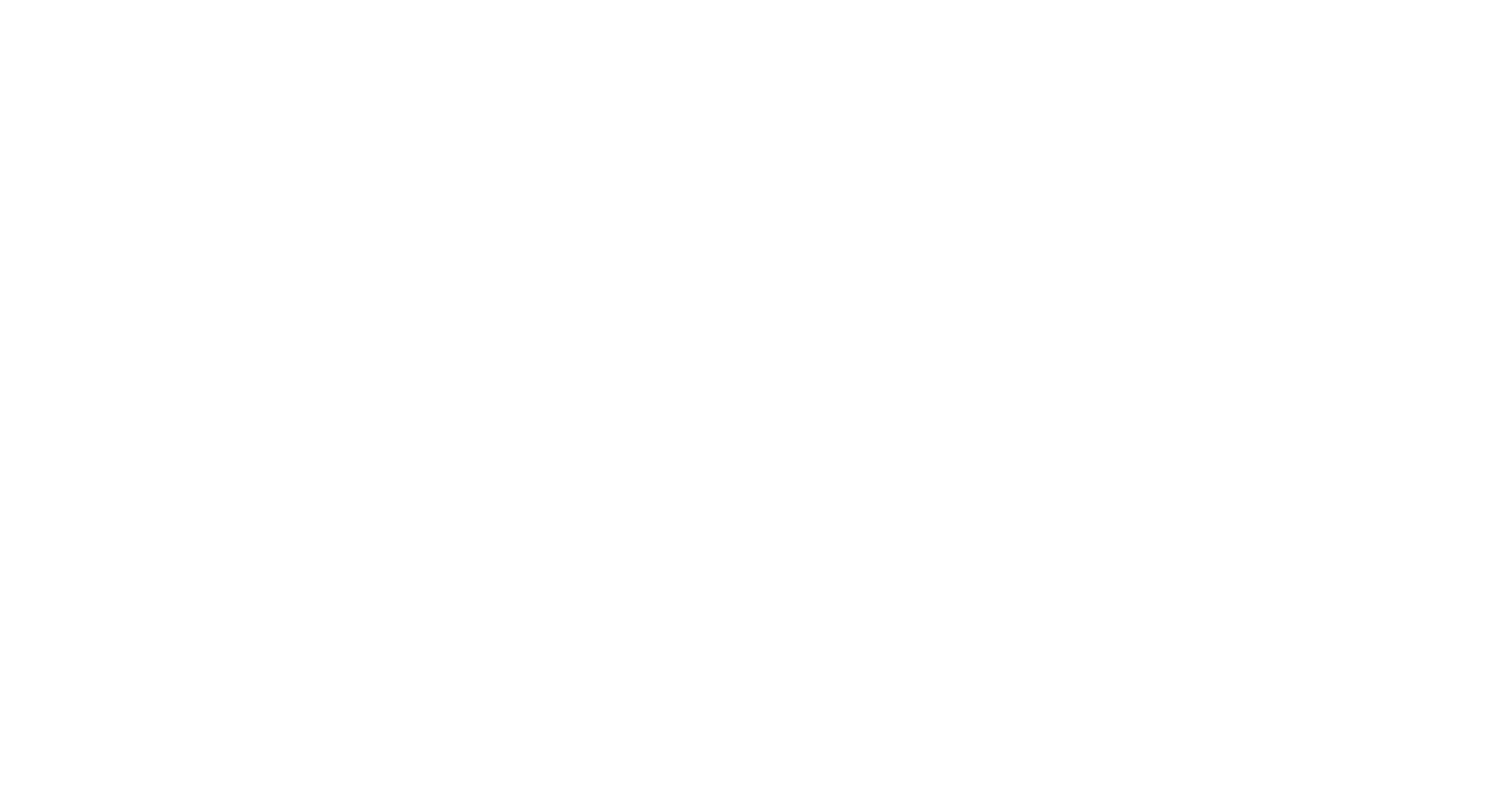
click at [0, 0] on ul "Not selected The company has decided to proceed with another candidate. +6 Laun…" at bounding box center [0, 0] width 0 height 0
drag, startPoint x: 247, startPoint y: 432, endPoint x: 246, endPoint y: 388, distance: 44.0
click at [0, 0] on ul "Not selected The company has decided to proceed with another candidate. +6 Laun…" at bounding box center [0, 0] width 0 height 0
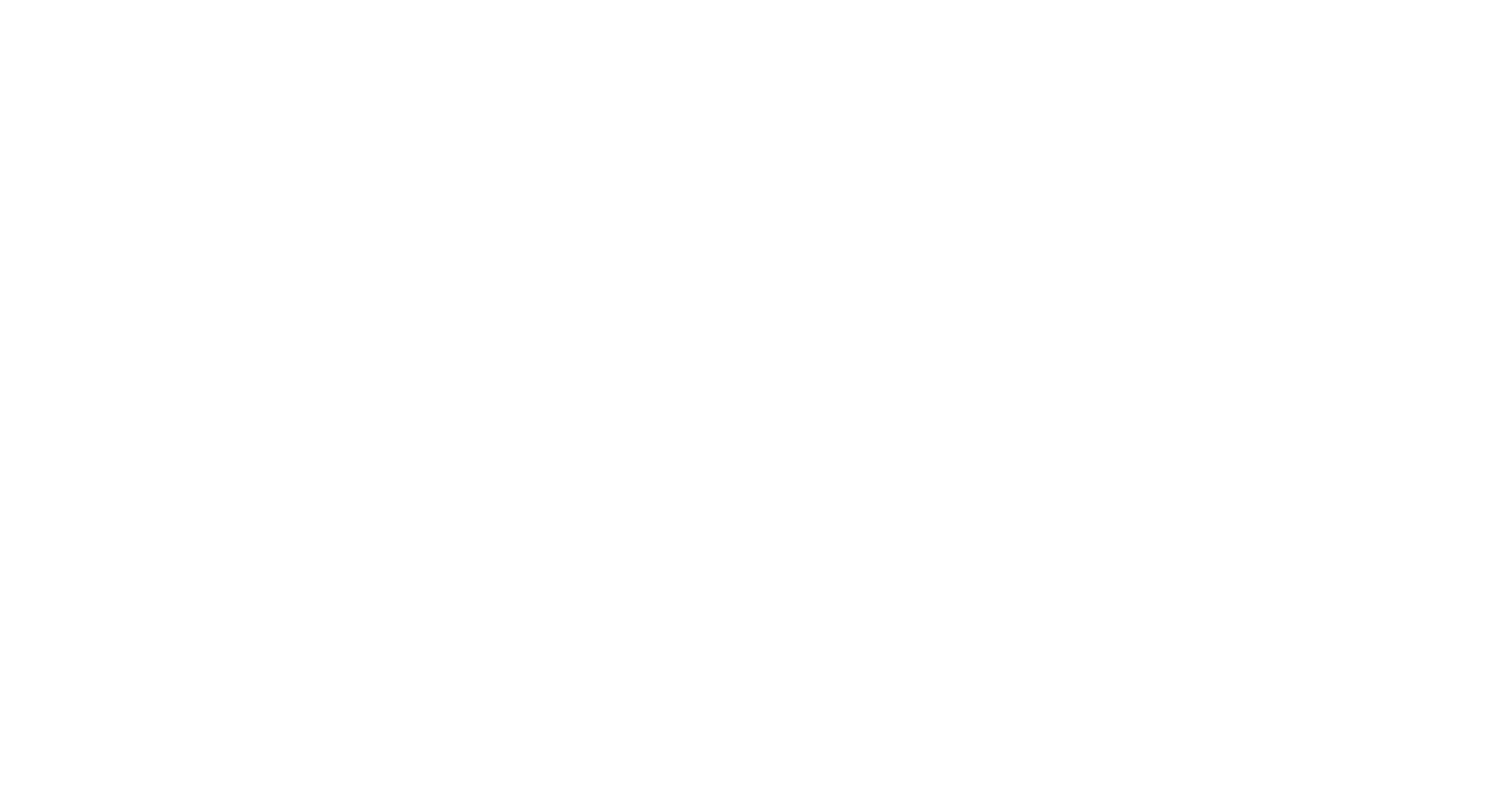
click at [0, 0] on ul "Not selected The company has decided to proceed with another candidate. +6 Laun…" at bounding box center [0, 0] width 0 height 0
click at [0, 0] on link "All Missions" at bounding box center [0, 0] width 0 height 0
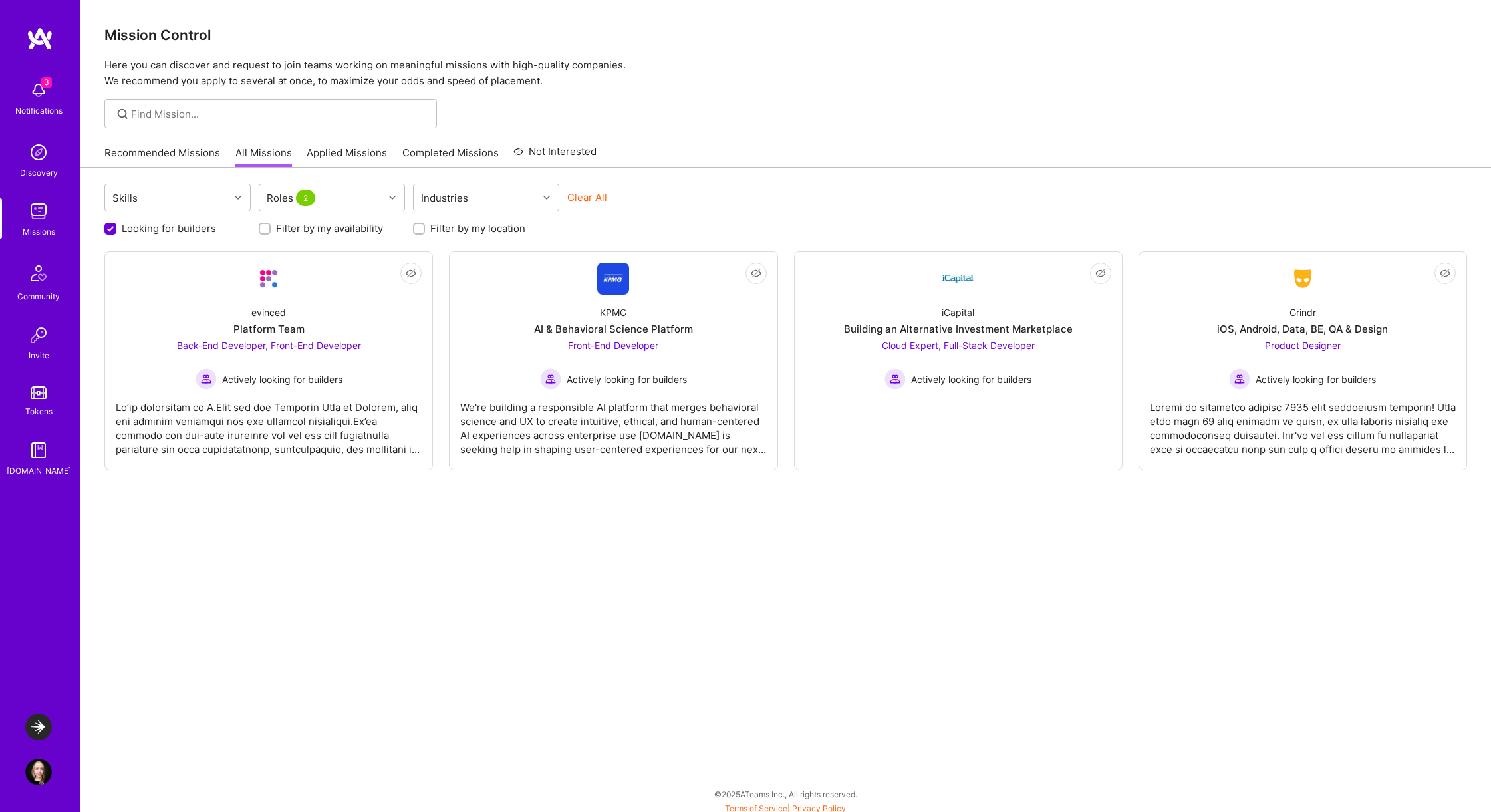
click at [324, 155] on link "Applied Missions" at bounding box center [347, 156] width 81 height 22
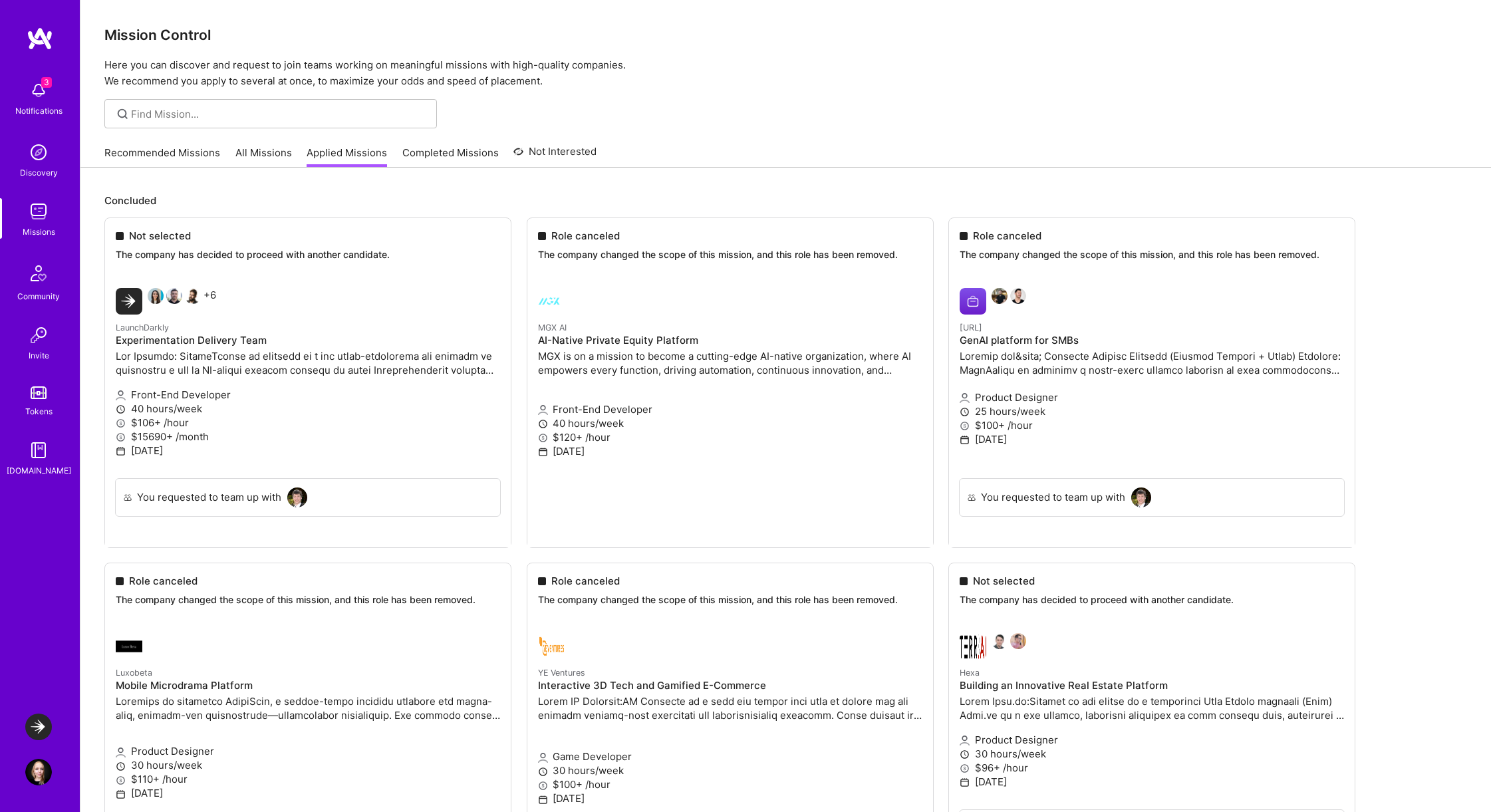
click at [165, 158] on link "Recommended Missions" at bounding box center [162, 156] width 116 height 22
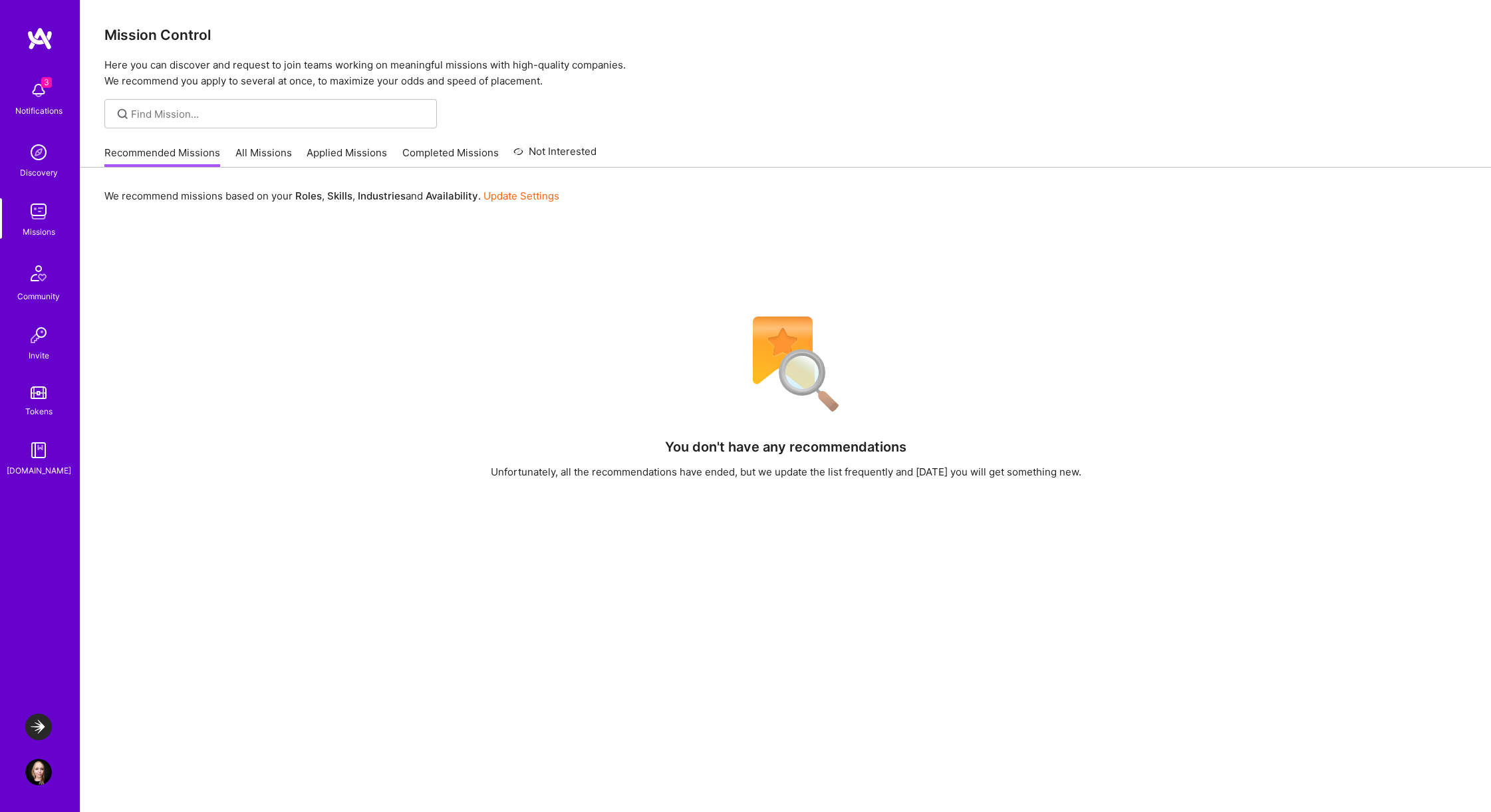
click at [334, 156] on link "Applied Missions" at bounding box center [347, 156] width 81 height 22
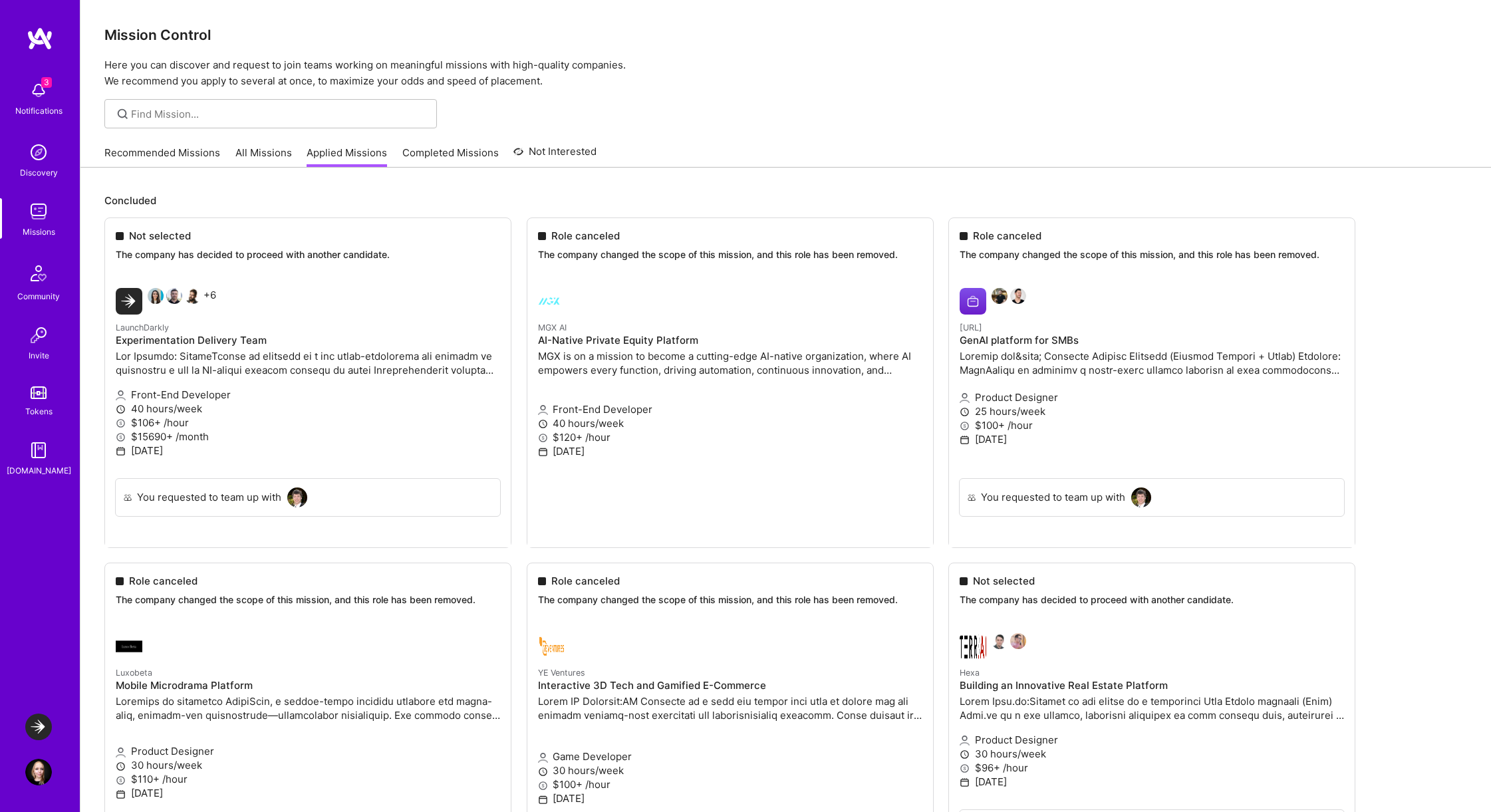
click at [174, 157] on link "Recommended Missions" at bounding box center [162, 156] width 116 height 22
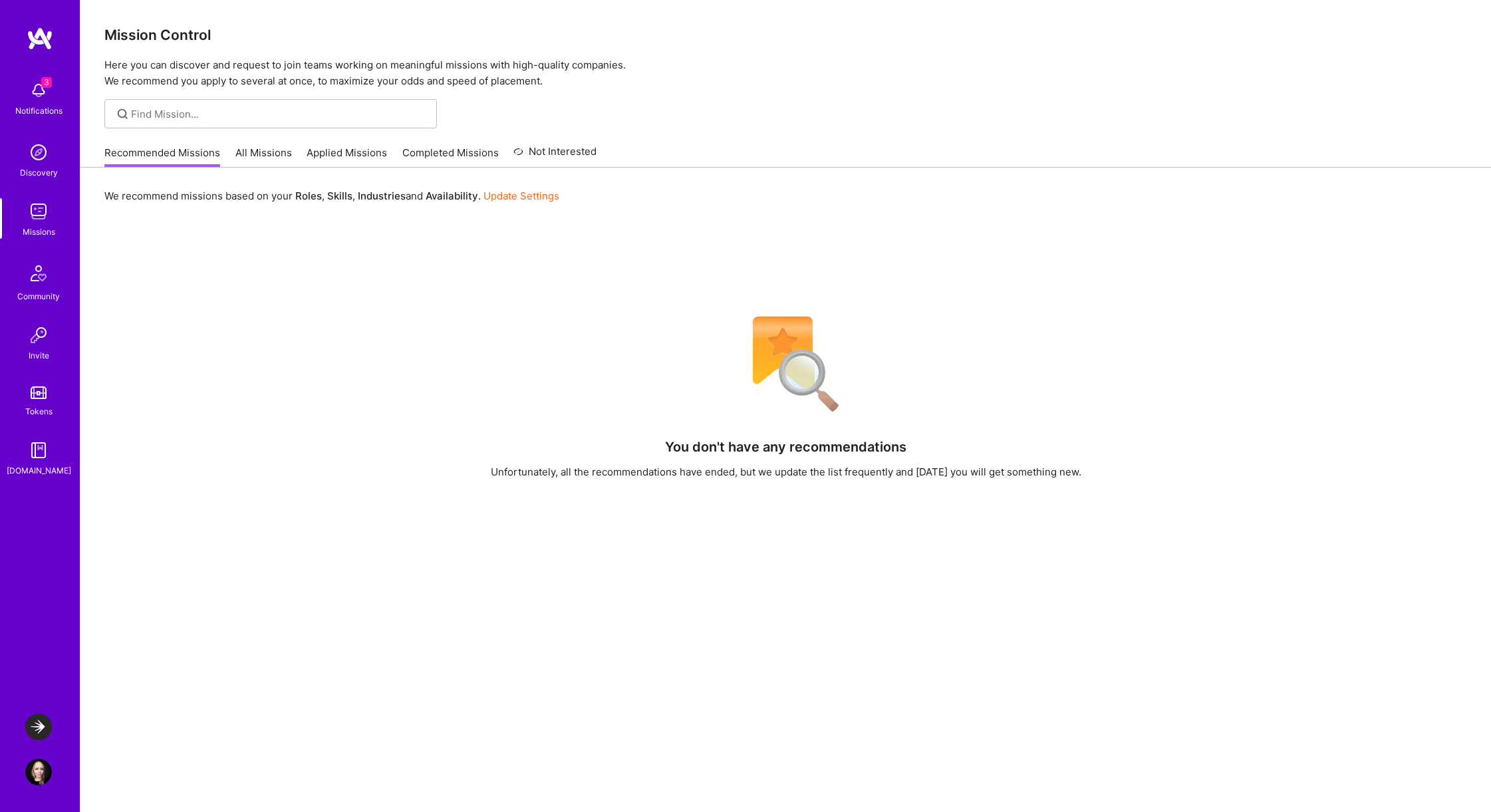
click at [337, 165] on link "Applied Missions" at bounding box center [347, 156] width 81 height 22
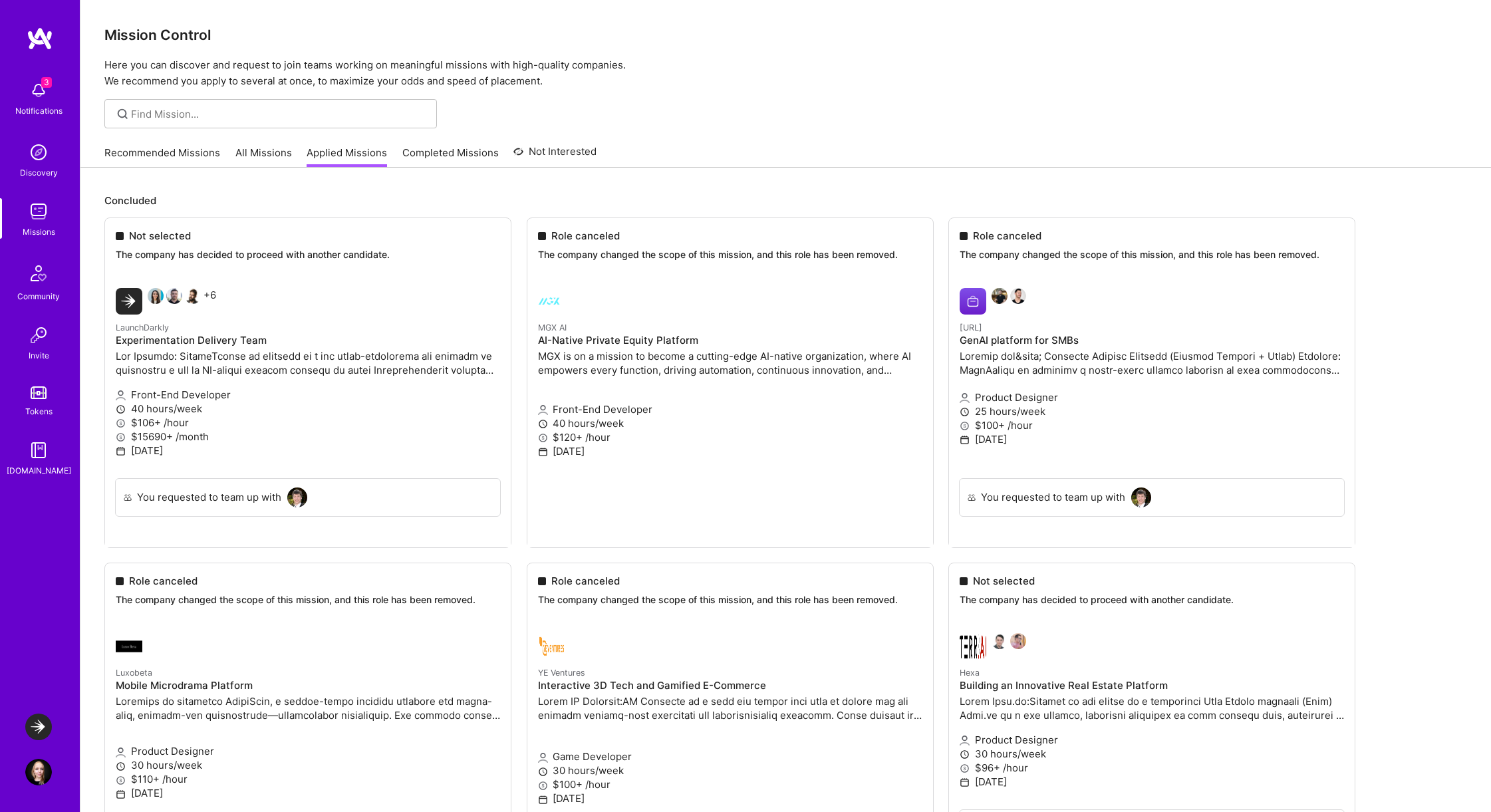
click at [251, 162] on link "All Missions" at bounding box center [263, 156] width 57 height 22
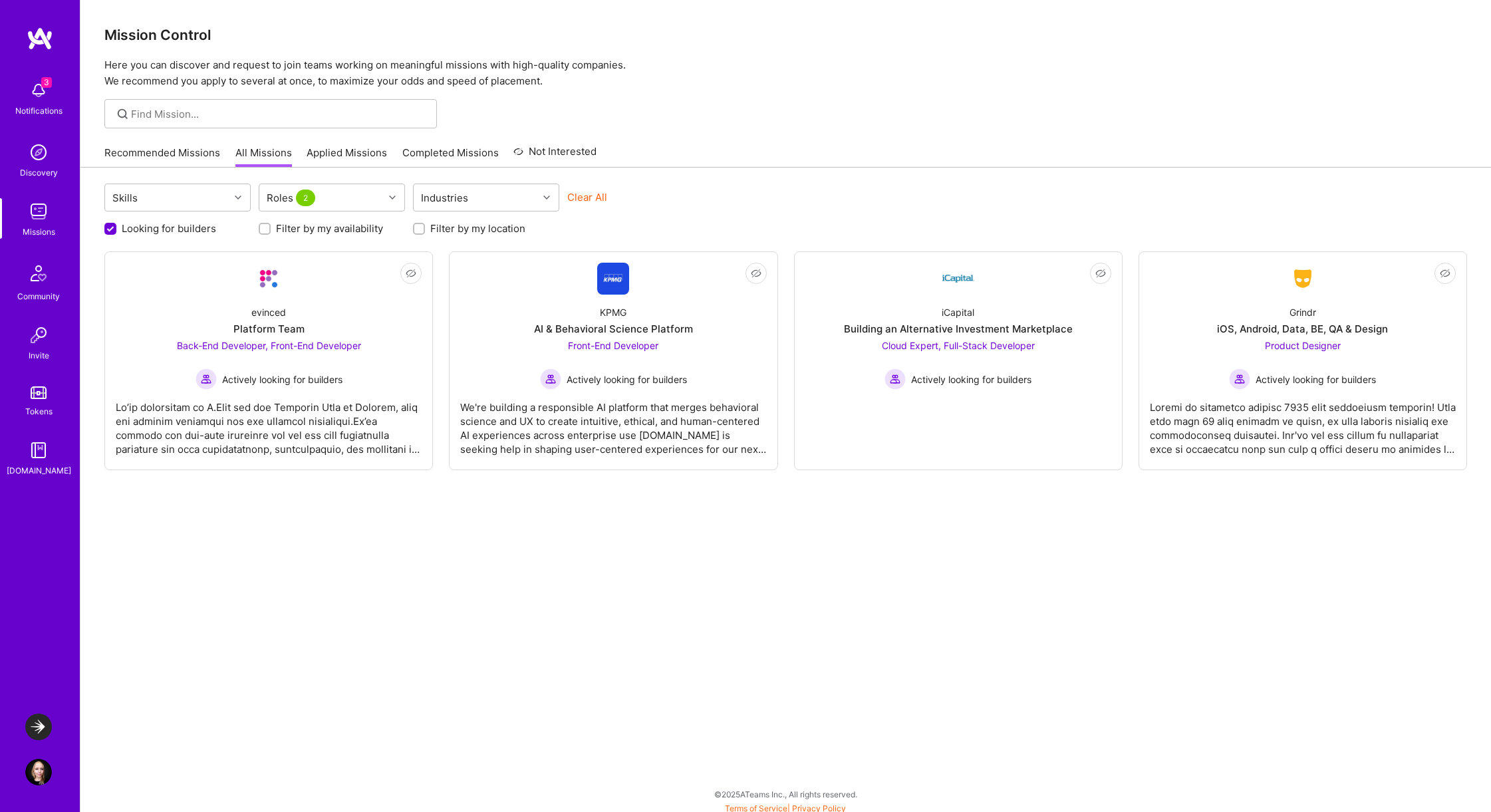
click at [433, 231] on label "Filter by my location" at bounding box center [478, 229] width 95 height 14
click at [425, 231] on input "Filter by my location" at bounding box center [420, 229] width 9 height 9
checkbox input "true"
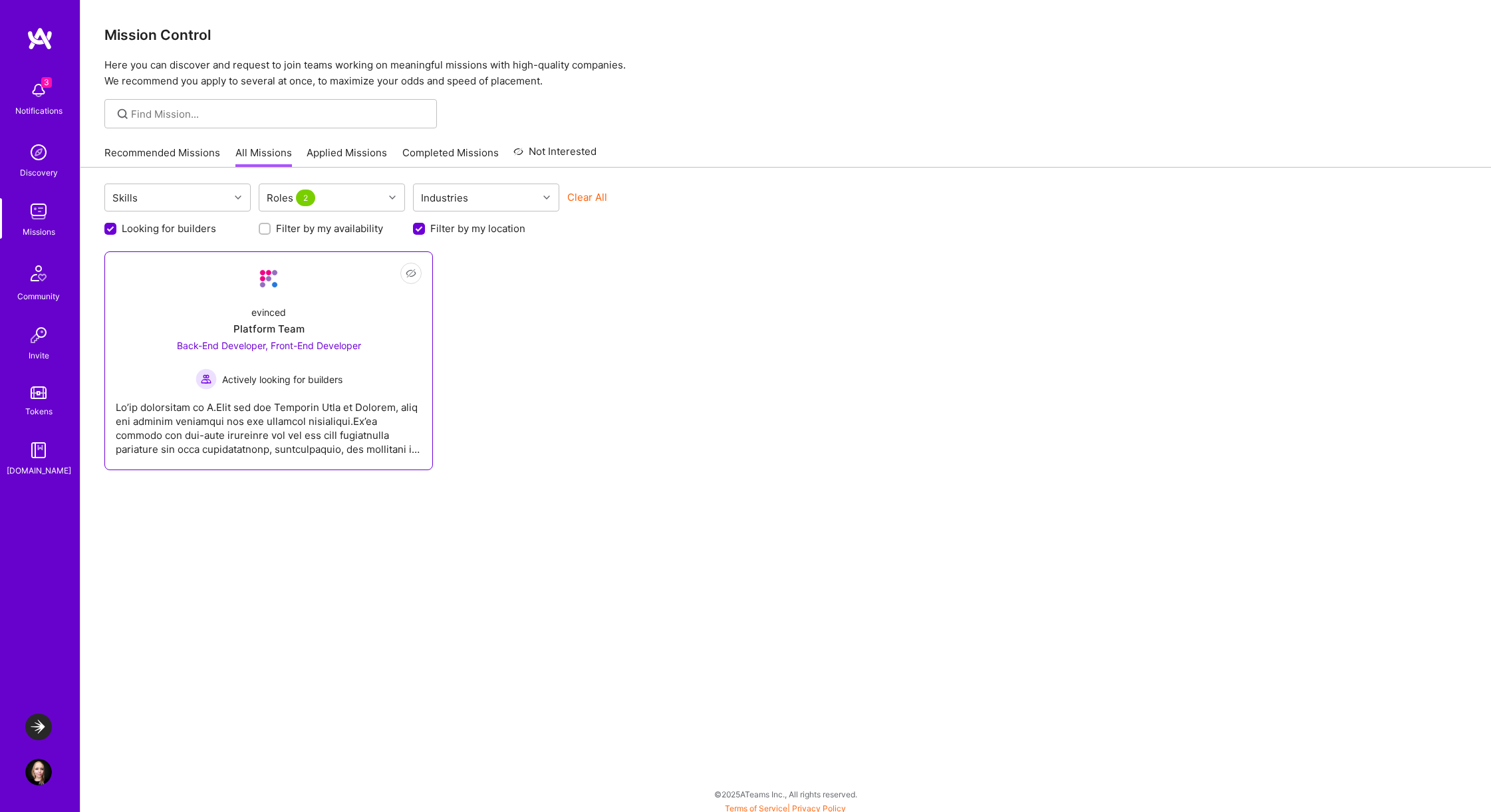
click at [295, 295] on div "evinced Platform Team Back-End Developer, Front-End Developer Actively looking …" at bounding box center [269, 342] width 306 height 95
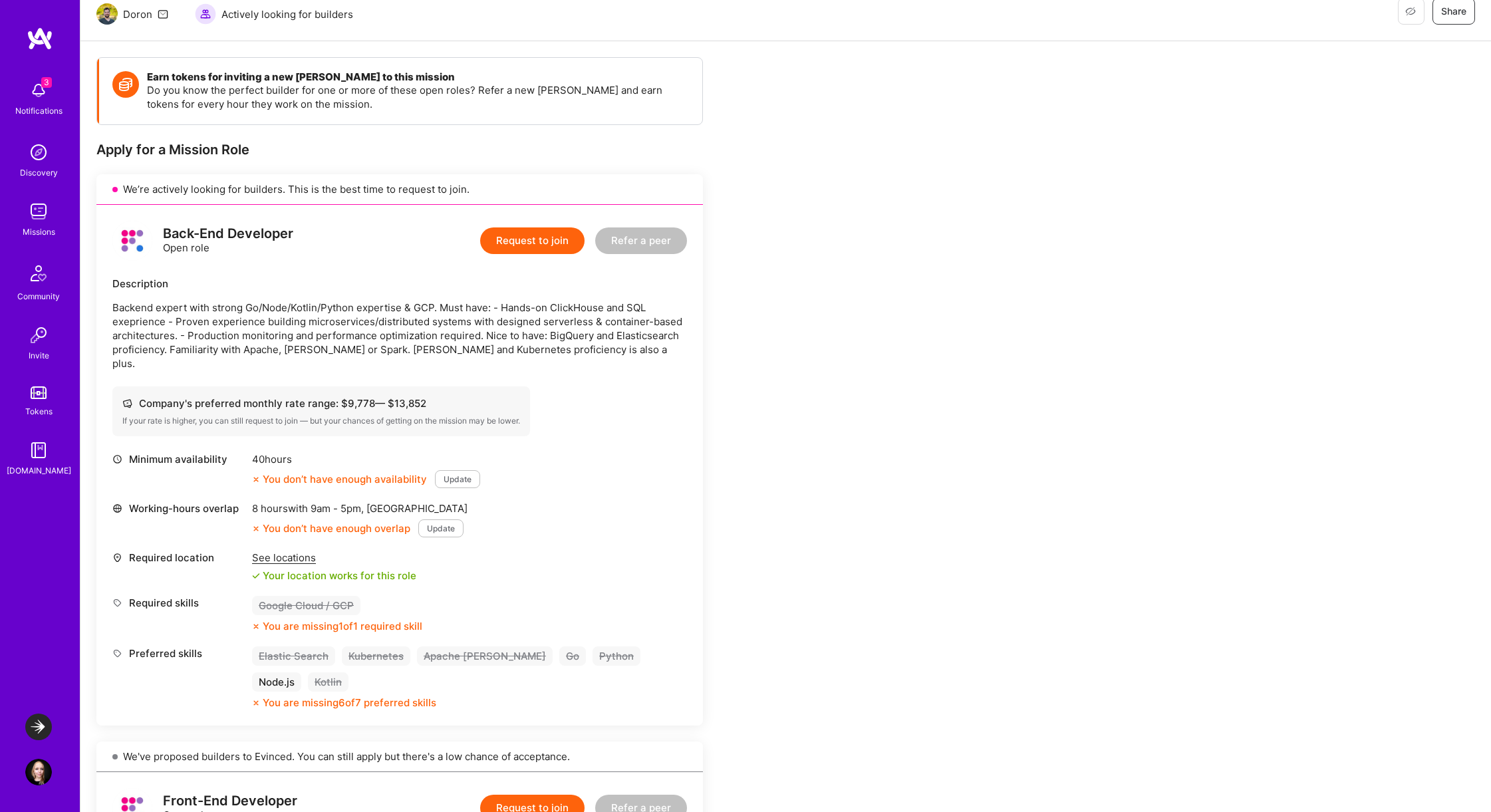
scroll to position [151, 0]
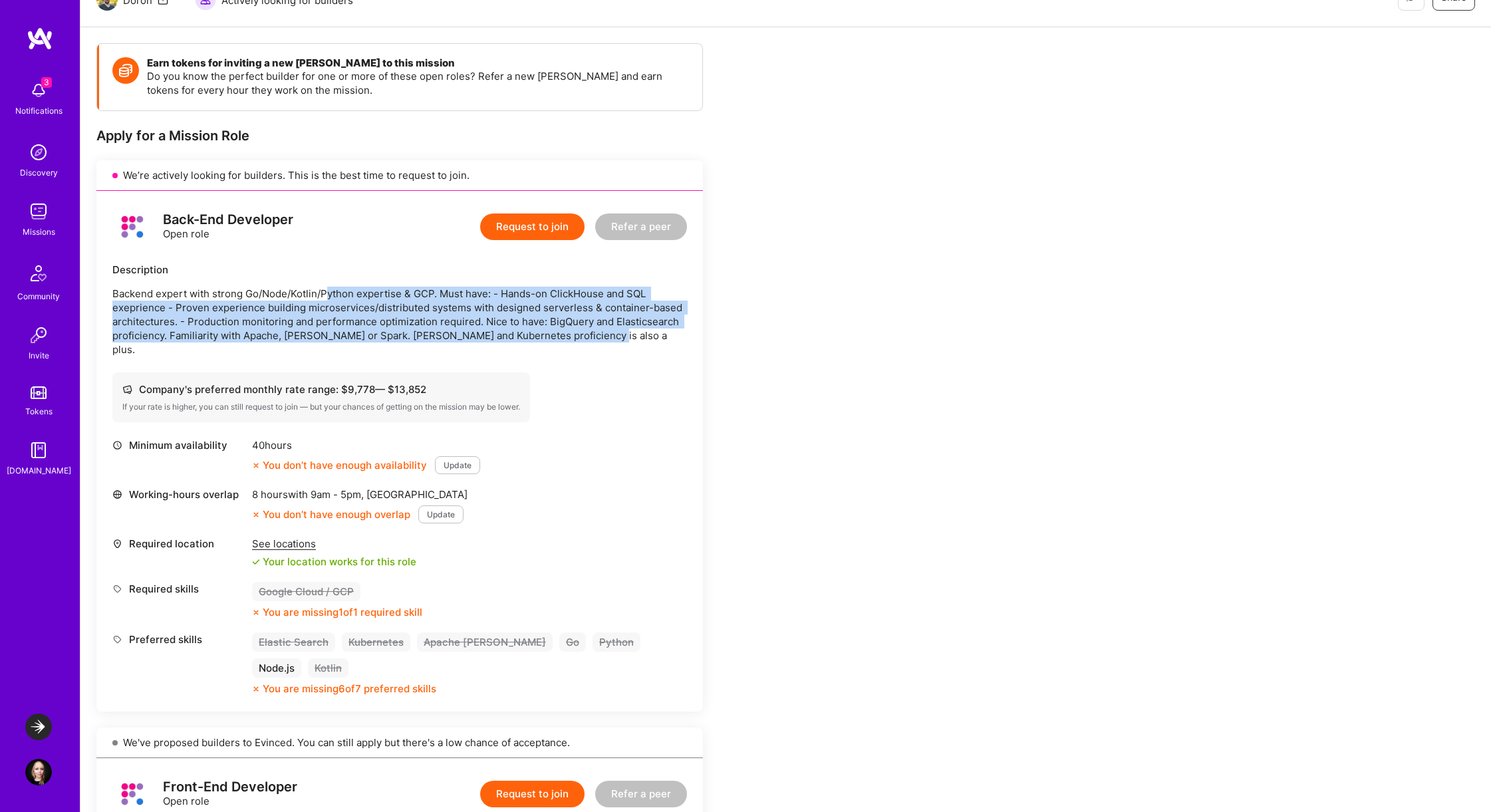
drag, startPoint x: 326, startPoint y: 296, endPoint x: 622, endPoint y: 331, distance: 298.1
click at [622, 331] on p "Backend expert with strong Go/Node/Kotlin/Python expertise & GCP. Must have: - …" at bounding box center [400, 322] width 575 height 70
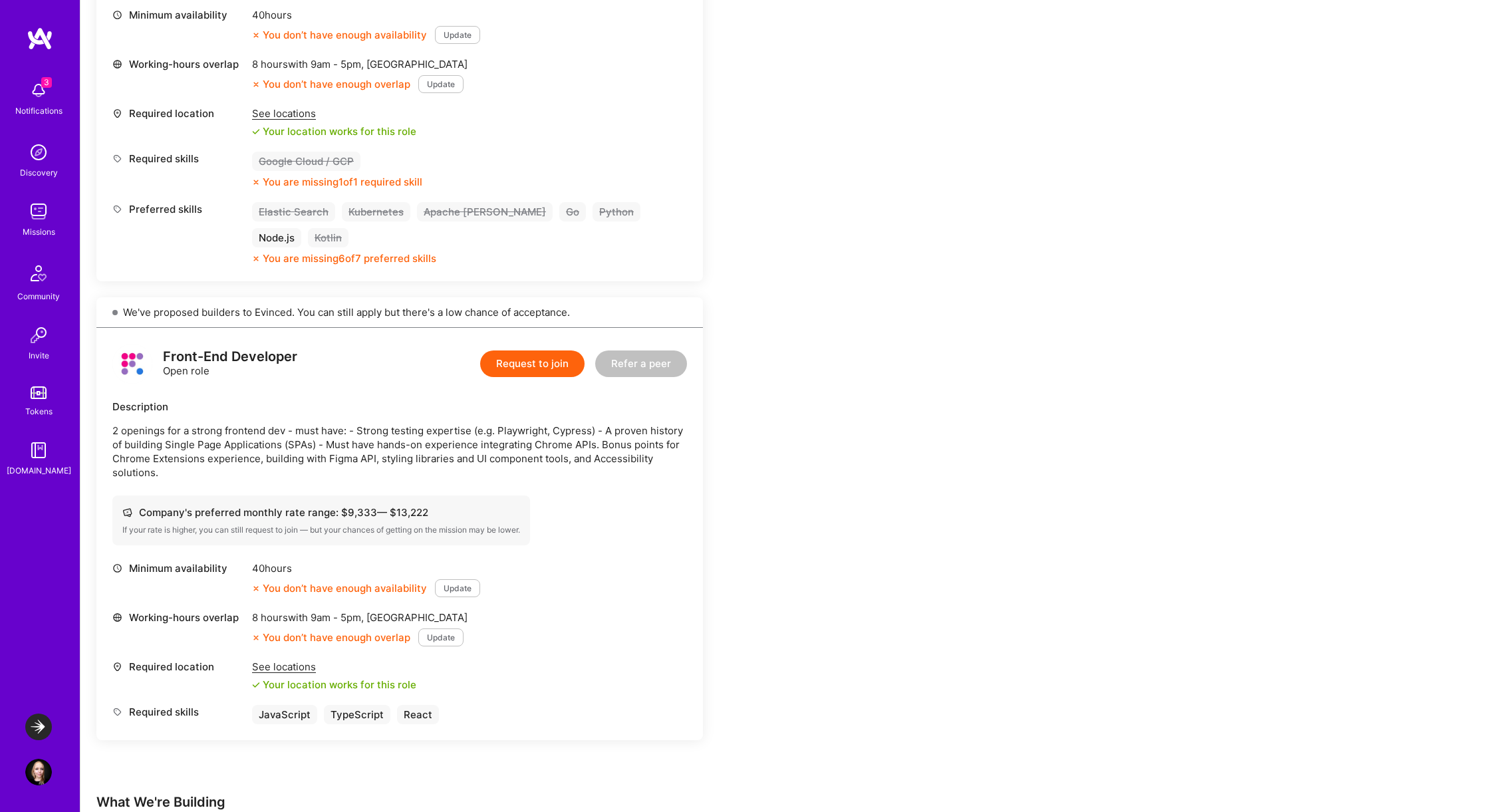
scroll to position [577, 0]
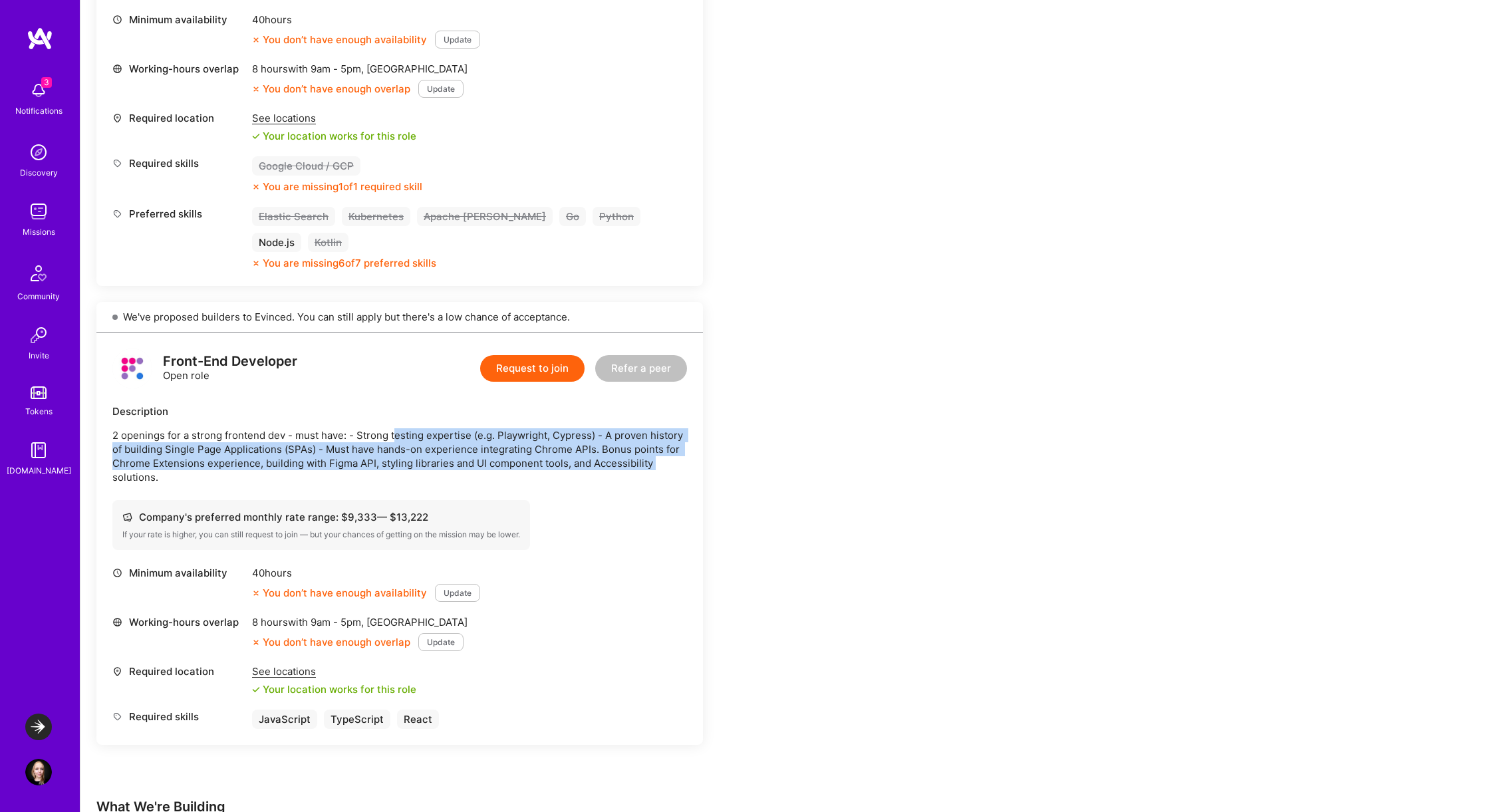
drag, startPoint x: 393, startPoint y: 399, endPoint x: 663, endPoint y: 426, distance: 271.3
click at [663, 428] on p "2 openings for a strong frontend dev - must have: - Strong testing expertise (e…" at bounding box center [400, 456] width 575 height 56
click at [662, 428] on p "2 openings for a strong frontend dev - must have: - Strong testing expertise (e…" at bounding box center [400, 456] width 575 height 56
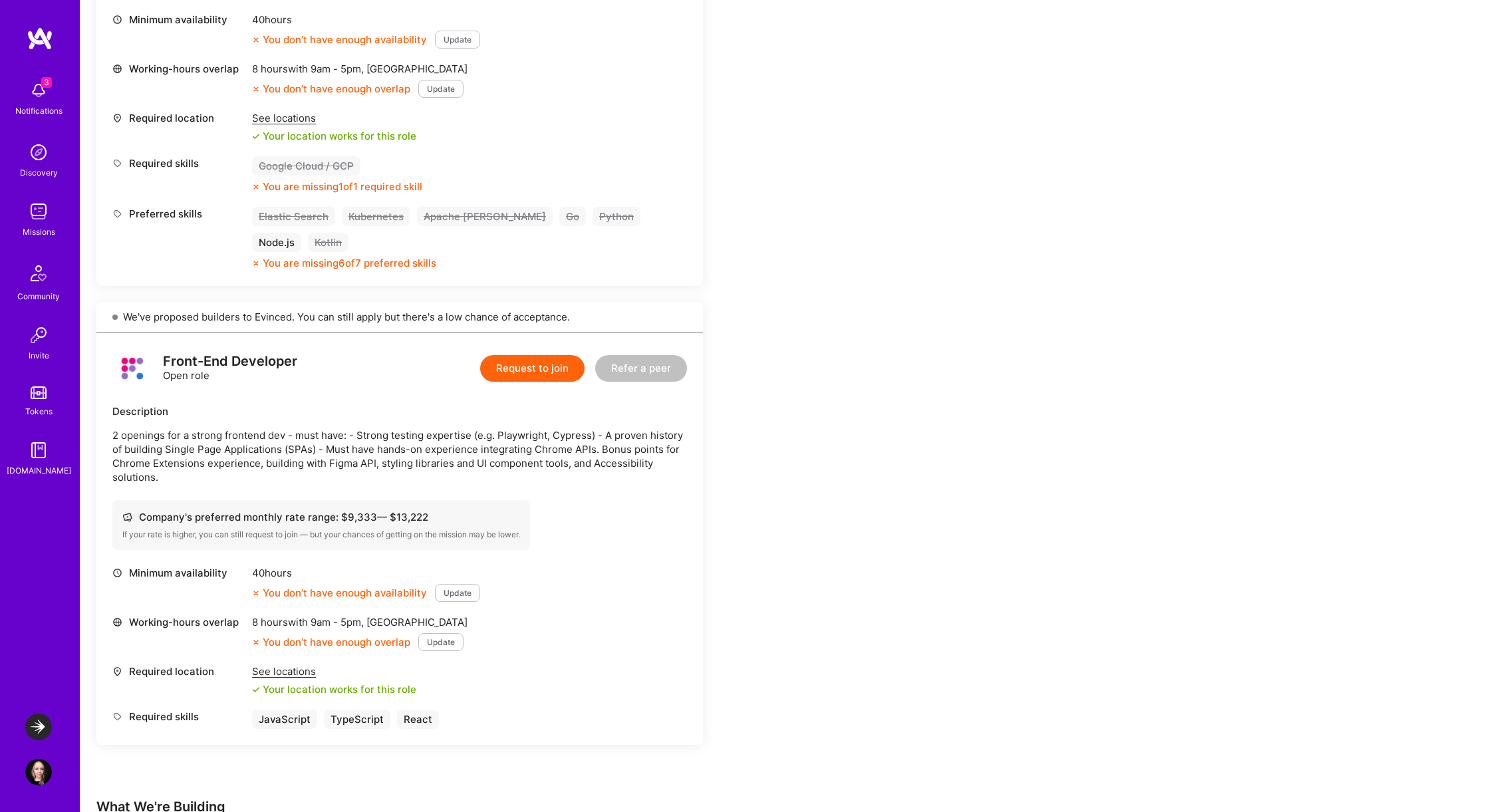
drag, startPoint x: 262, startPoint y: 424, endPoint x: 593, endPoint y: 439, distance: 331.3
click at [593, 439] on p "2 openings for a strong frontend dev - must have: - Strong testing expertise (e…" at bounding box center [400, 456] width 575 height 56
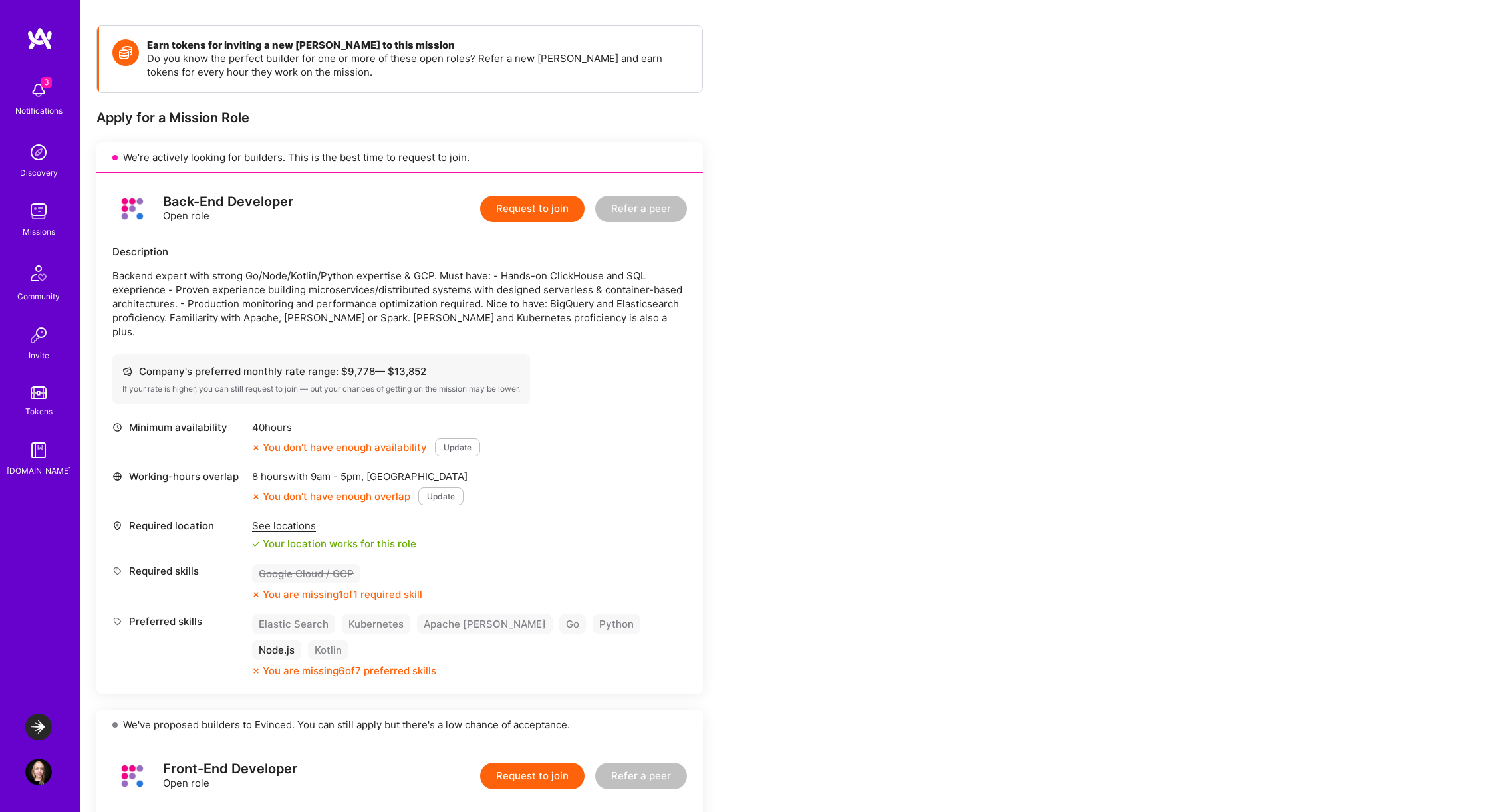
scroll to position [0, 0]
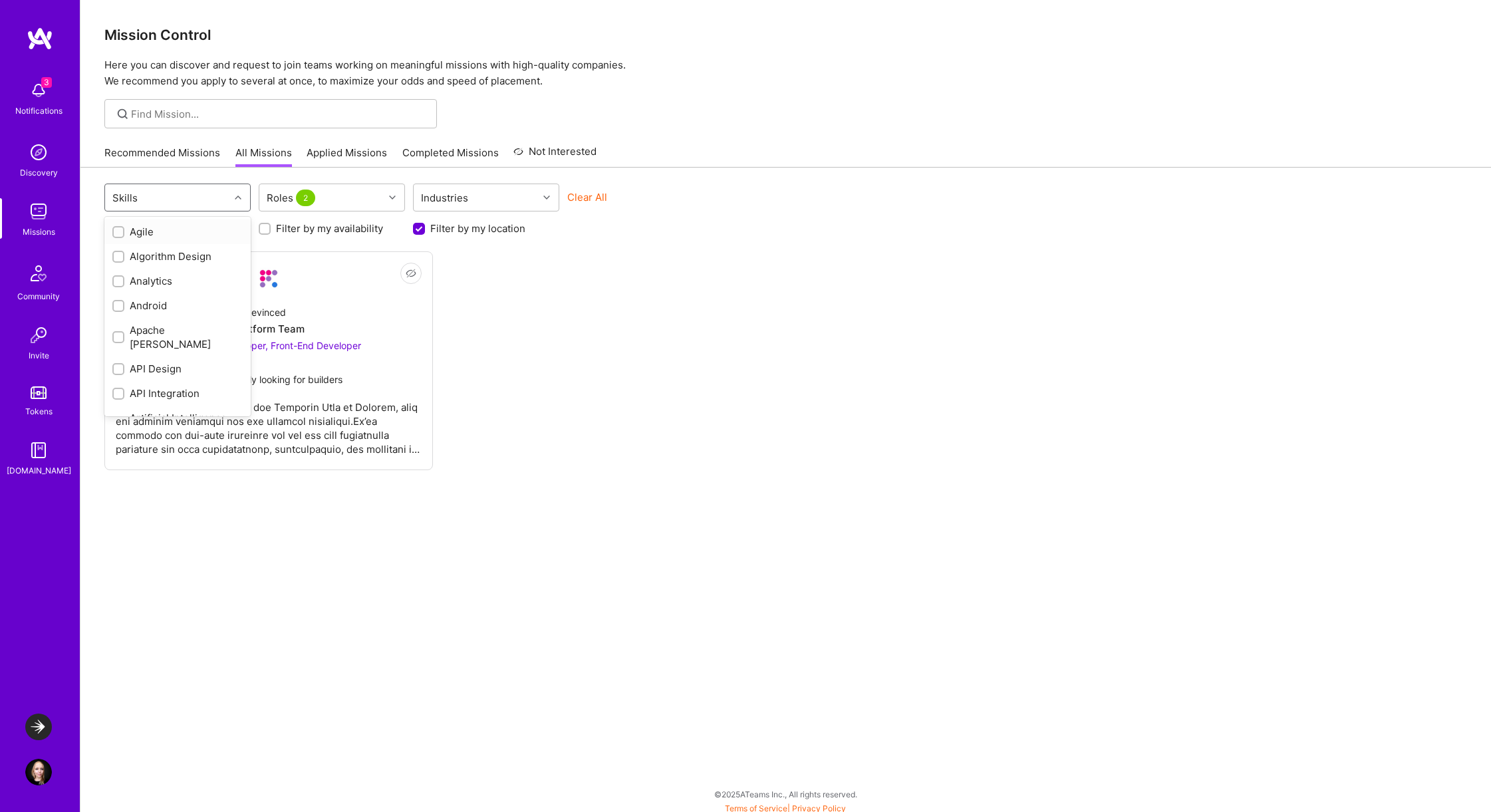
click at [202, 199] on div "Skills" at bounding box center [167, 198] width 124 height 27
click at [439, 198] on div "Industries" at bounding box center [445, 198] width 54 height 19
click at [631, 199] on div "Clear All" at bounding box center [640, 202] width 146 height 24
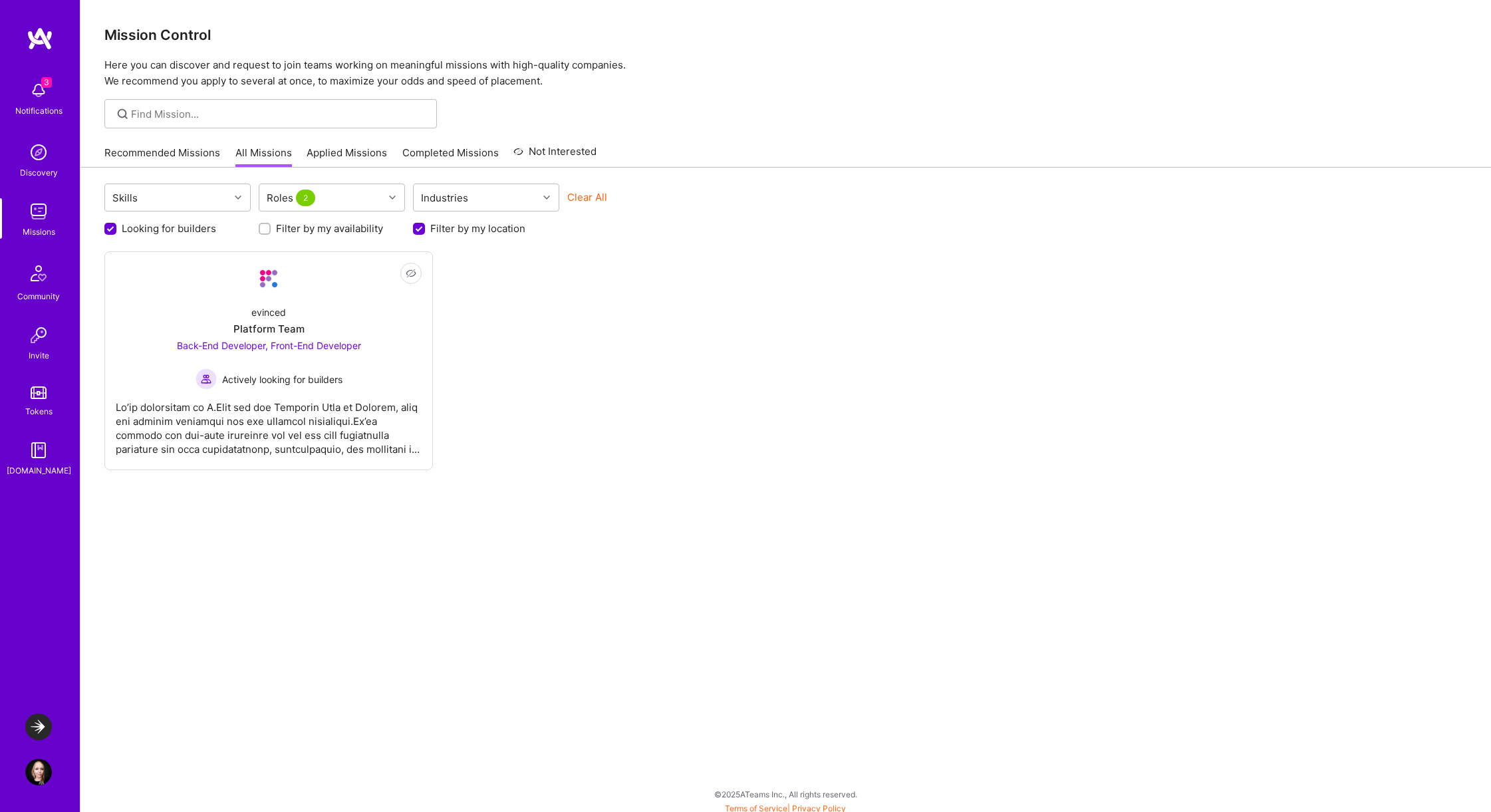
click at [50, 111] on div "Notifications" at bounding box center [39, 111] width 48 height 14
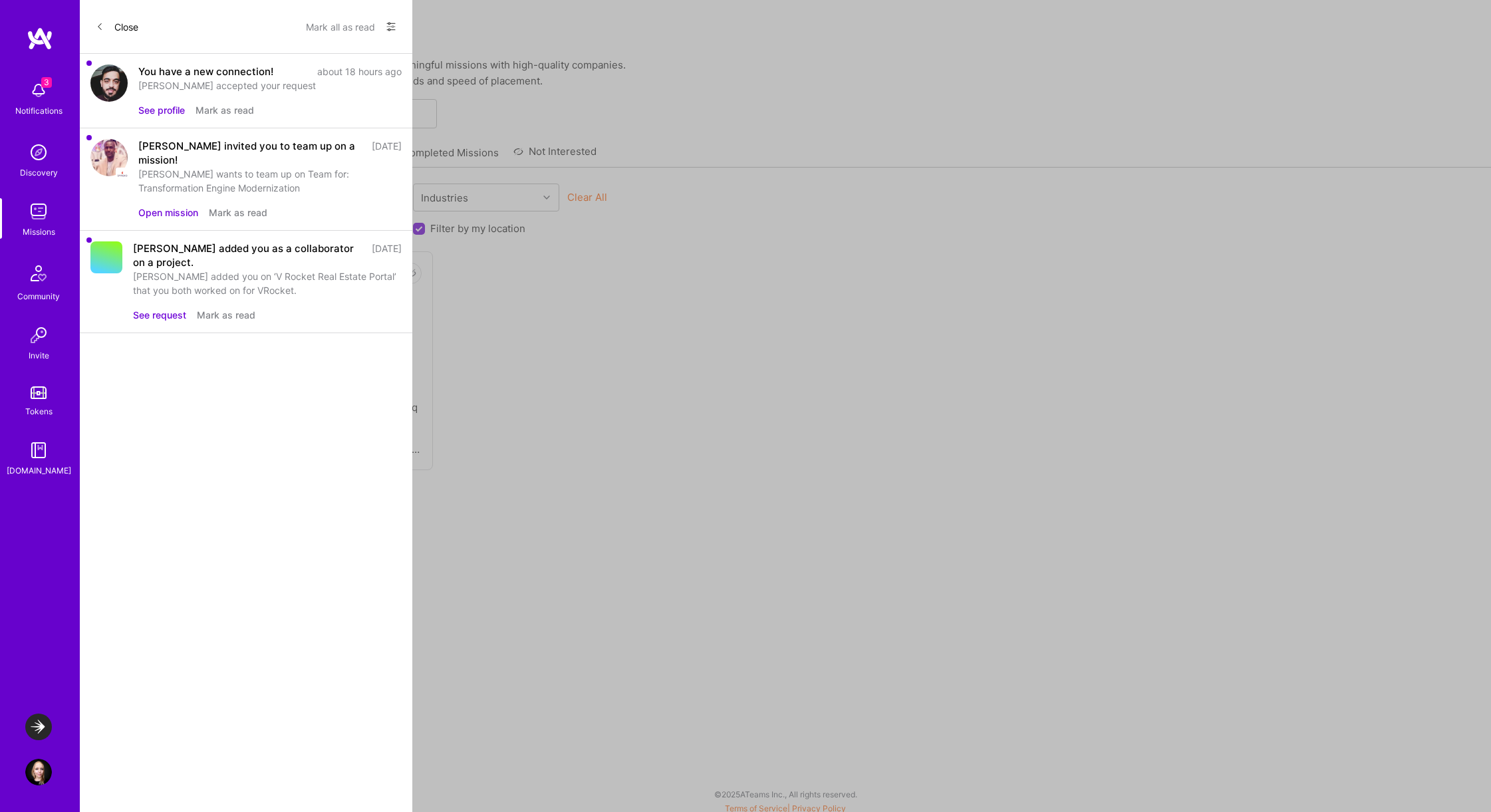
click at [243, 109] on button "Mark as read" at bounding box center [225, 110] width 58 height 14
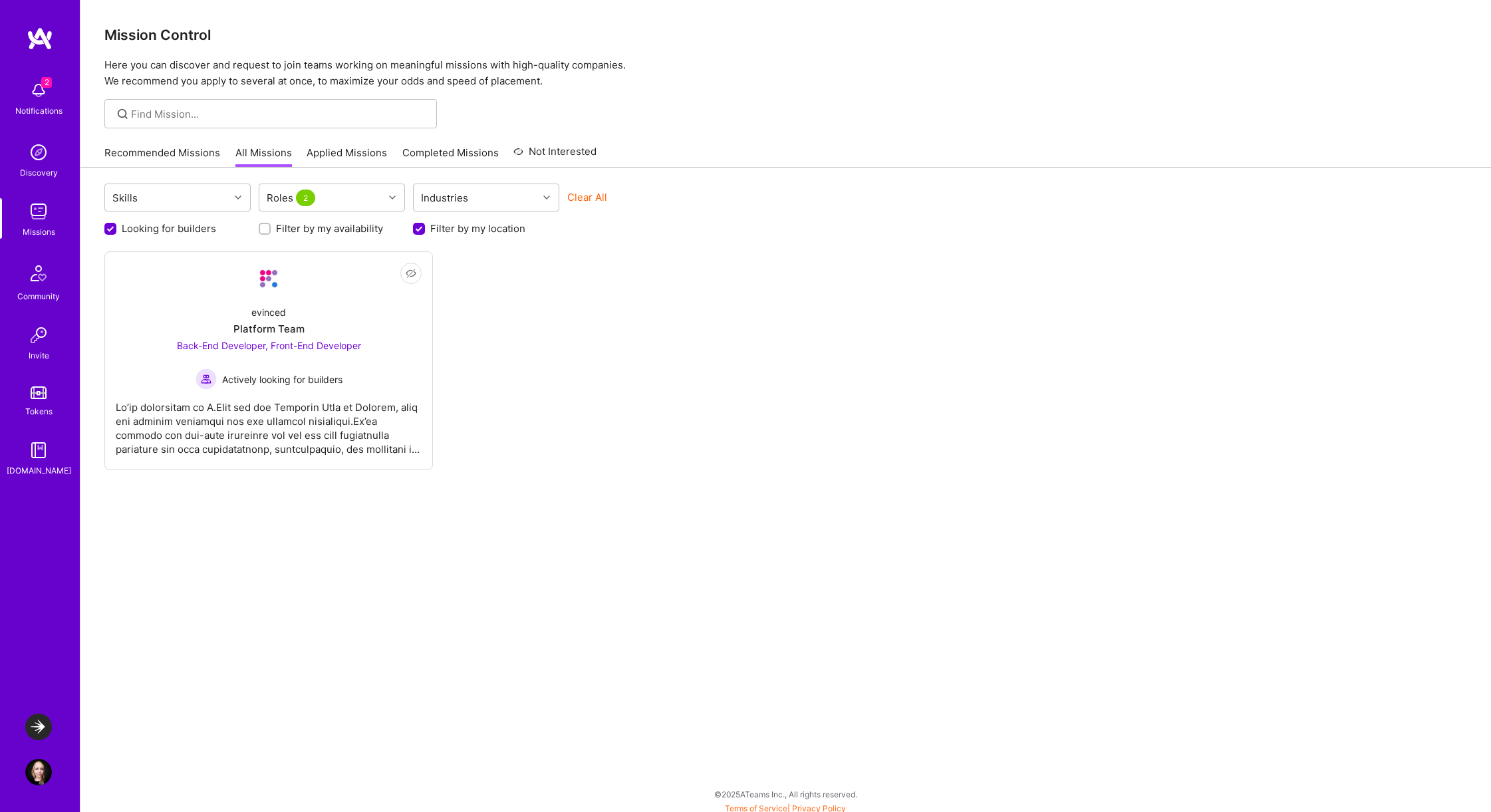
click at [55, 99] on div "2 Notifications" at bounding box center [39, 97] width 83 height 46
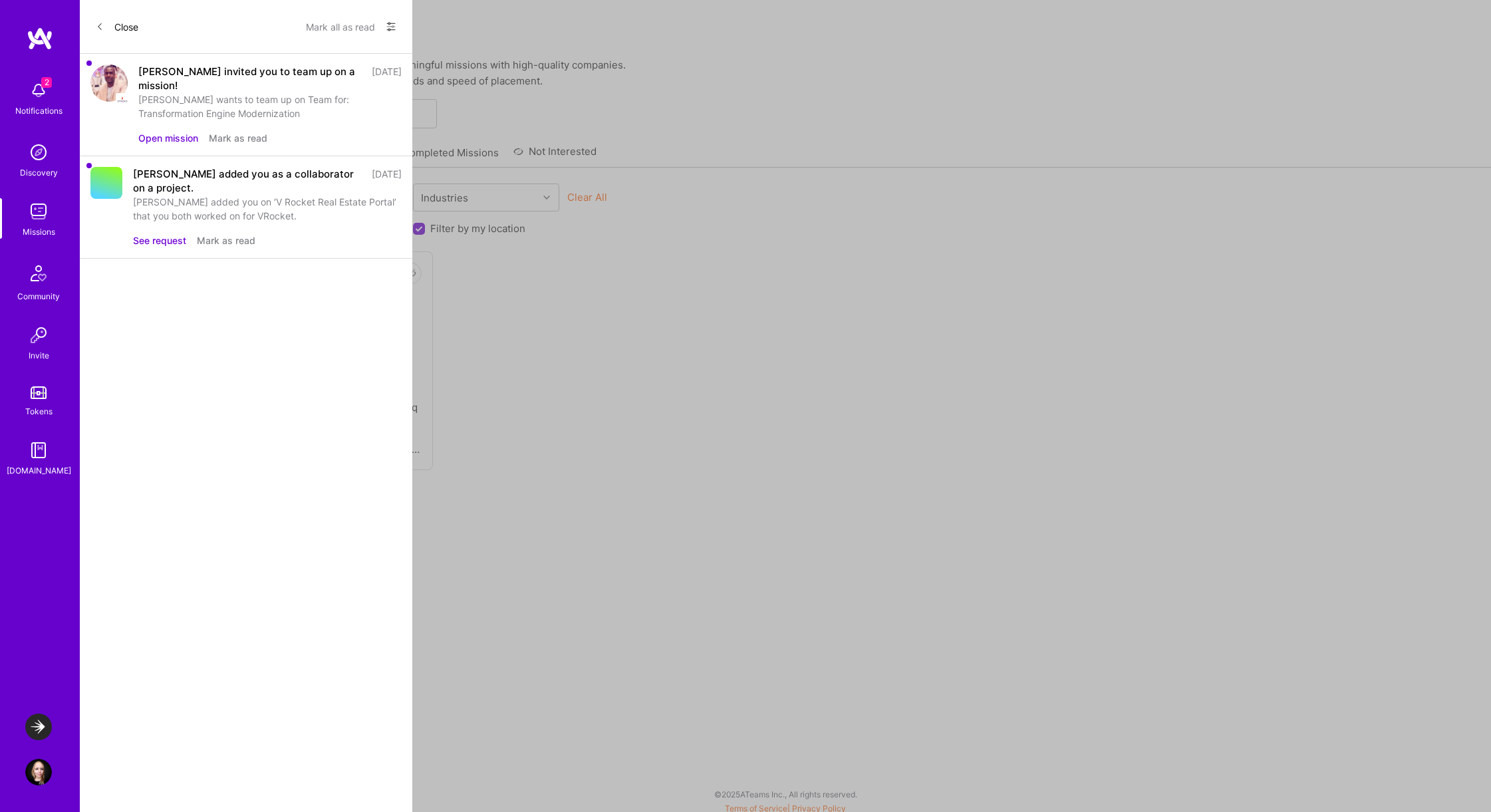
click at [234, 141] on button "Mark as read" at bounding box center [238, 138] width 58 height 14
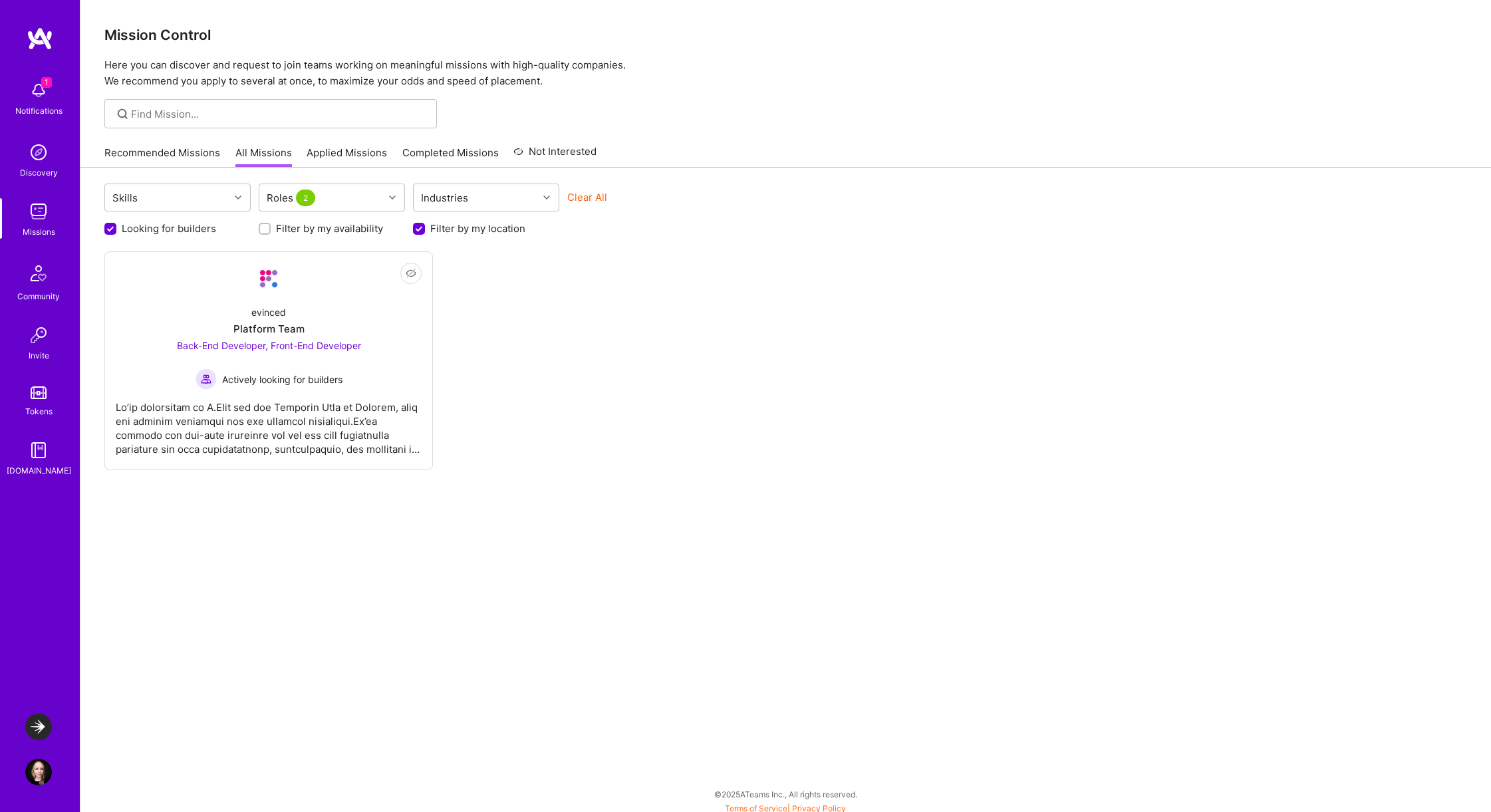
click at [793, 397] on div "1 1 Notifications Discovery Missions Community Invite Tokens [DOMAIN_NAME] Laun…" at bounding box center [746, 405] width 1491 height 811
click at [47, 771] on img at bounding box center [39, 772] width 27 height 27
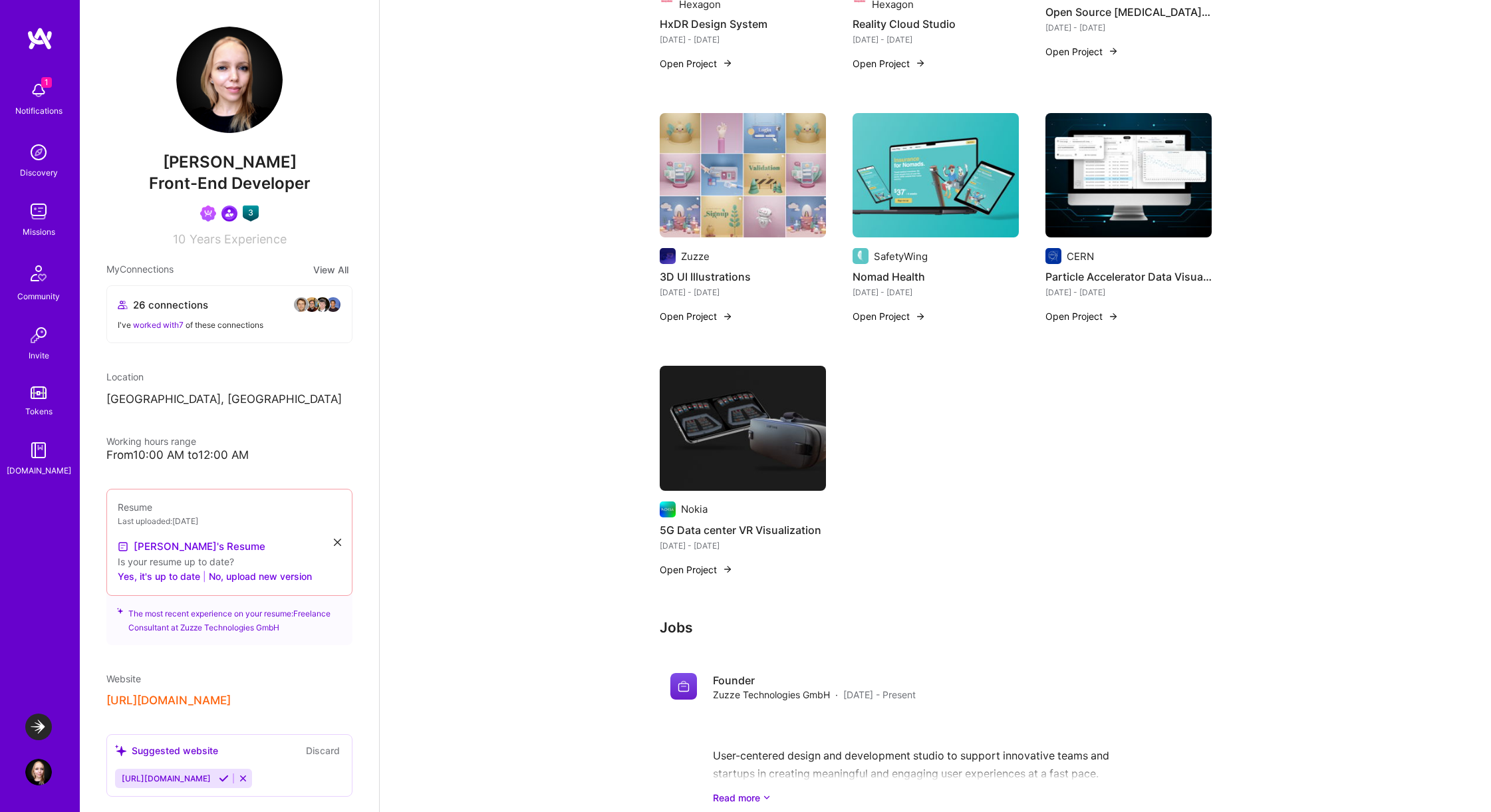
scroll to position [946, 0]
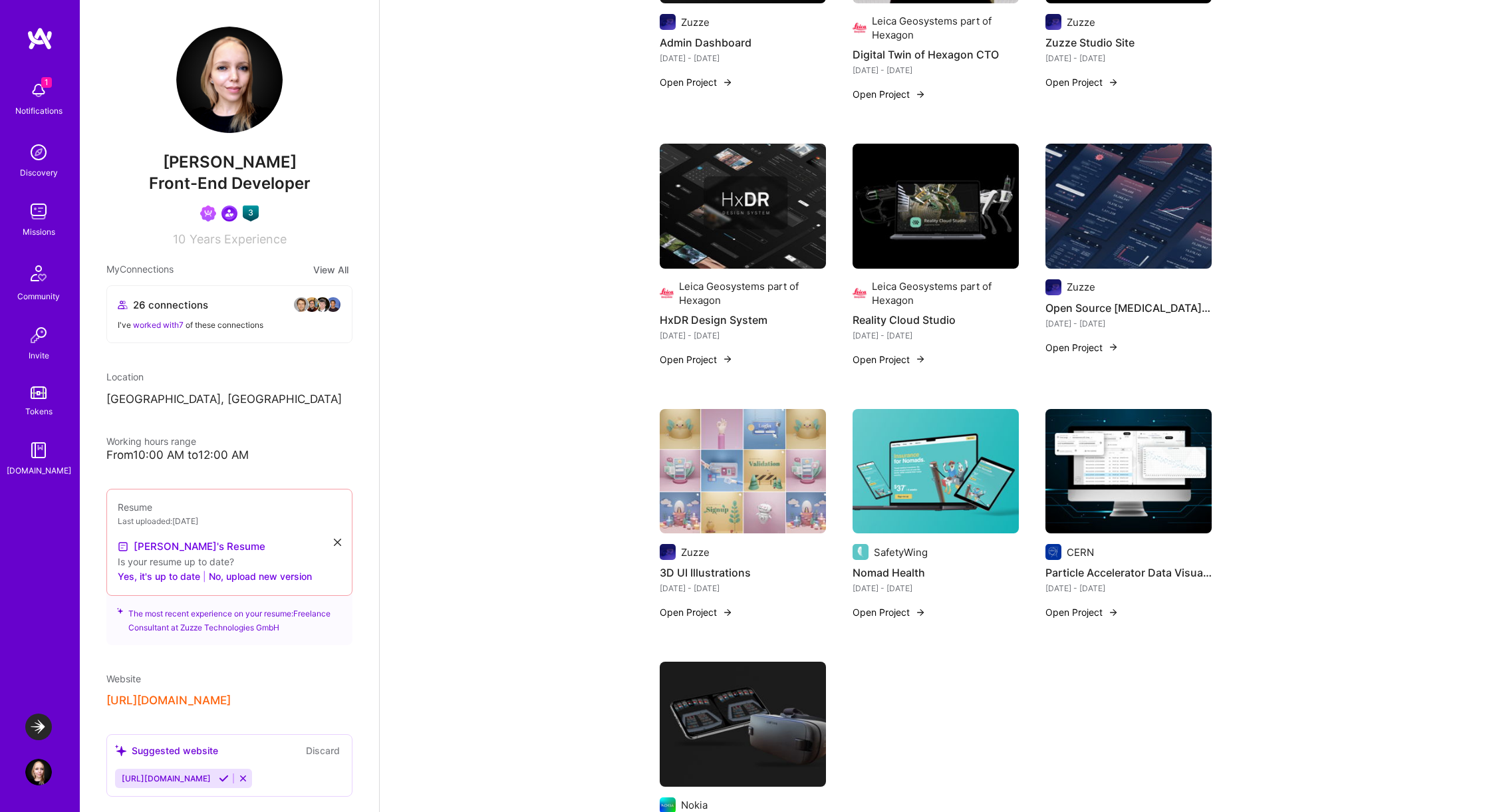
click at [291, 320] on div "I've worked with 7 of these connections" at bounding box center [229, 325] width 224 height 14
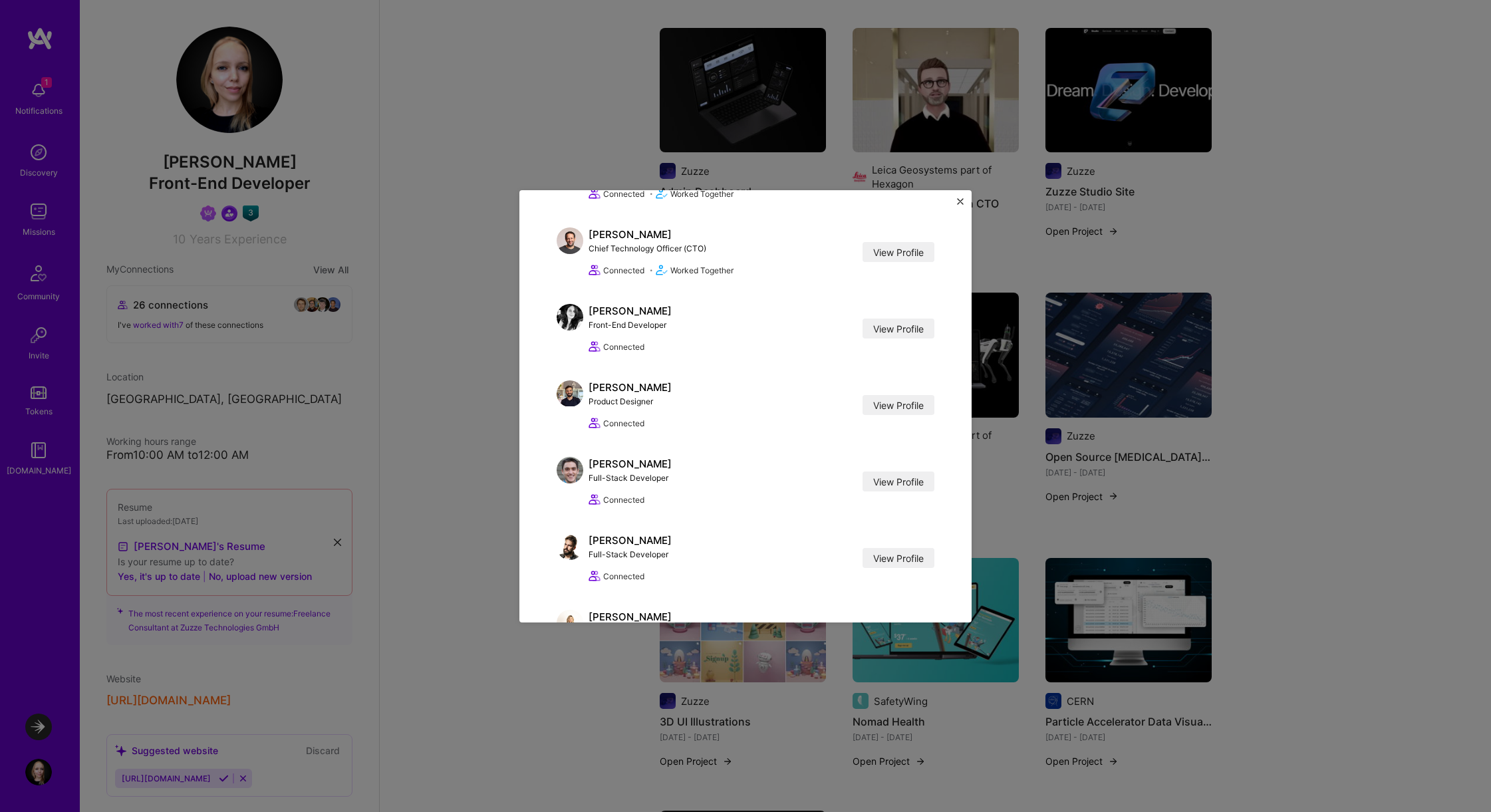
scroll to position [824, 0]
click at [569, 319] on img at bounding box center [570, 314] width 27 height 27
click at [895, 330] on link "View Profile" at bounding box center [898, 326] width 72 height 20
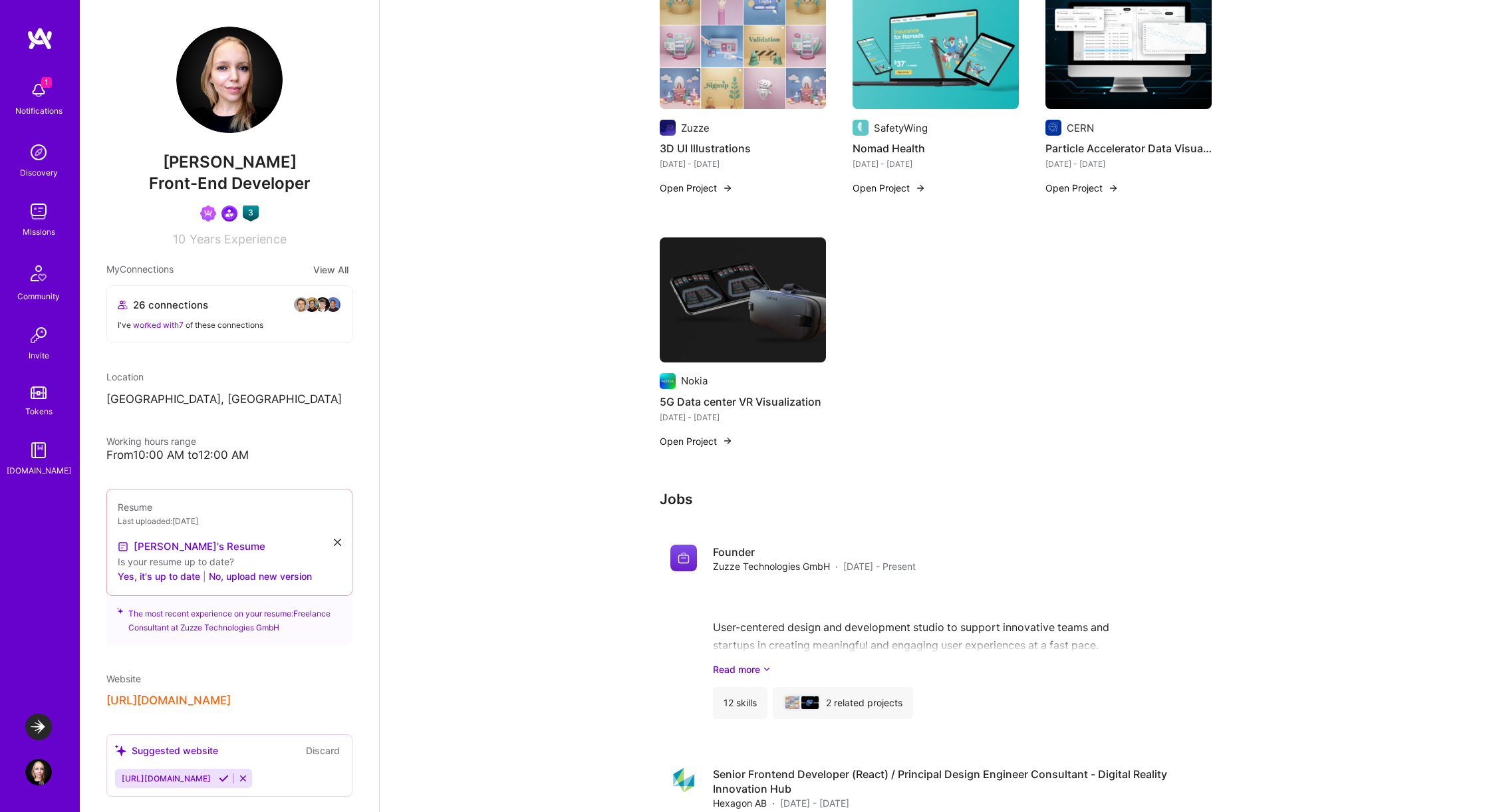
scroll to position [1247, 0]
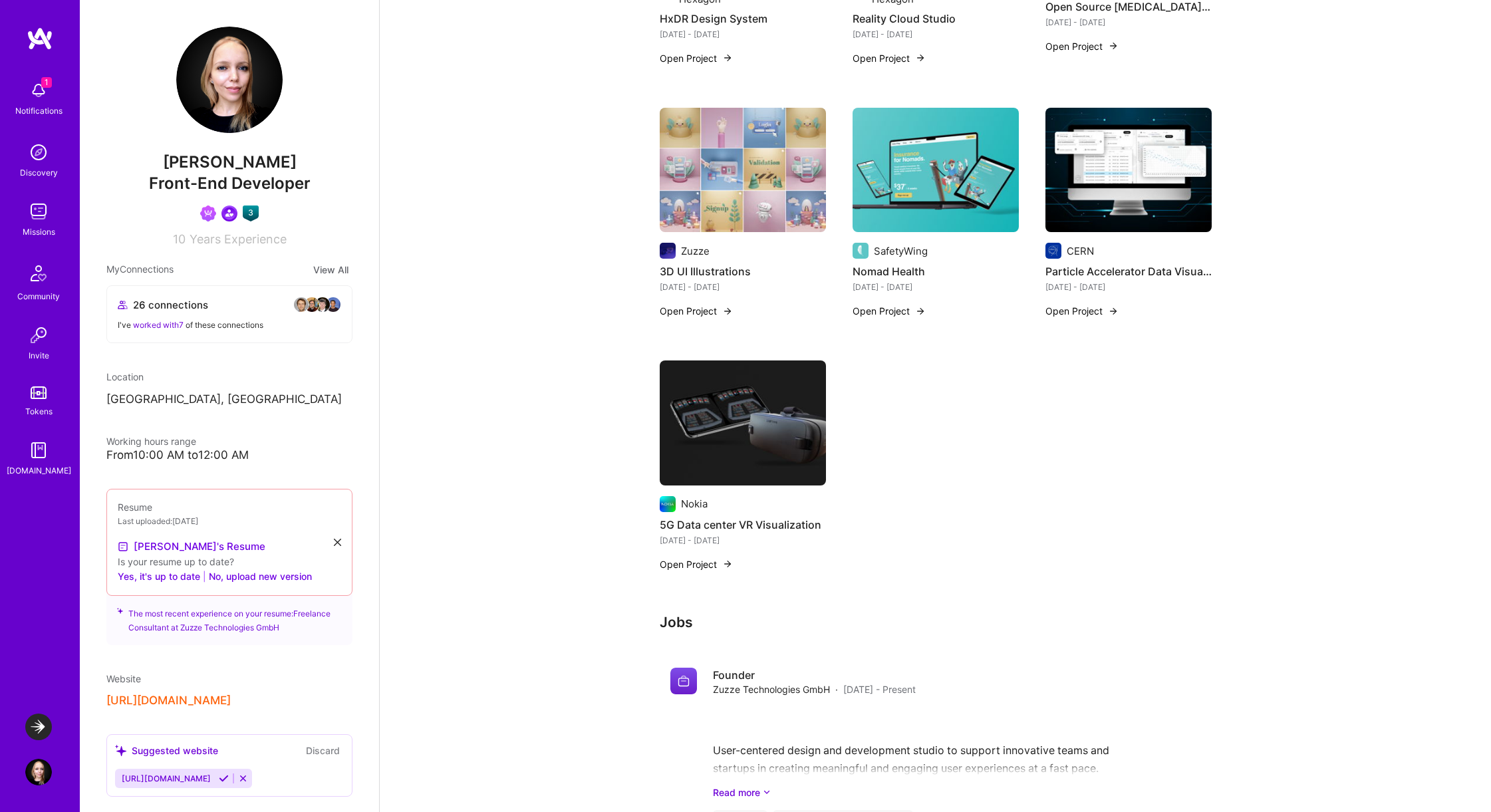
click at [49, 109] on div "Notifications" at bounding box center [39, 111] width 48 height 14
click at [49, 109] on div "1 Notifications Discovery Missions Community Invite Tokens [DOMAIN_NAME]" at bounding box center [40, 276] width 80 height 403
